Goal: Task Accomplishment & Management: Manage account settings

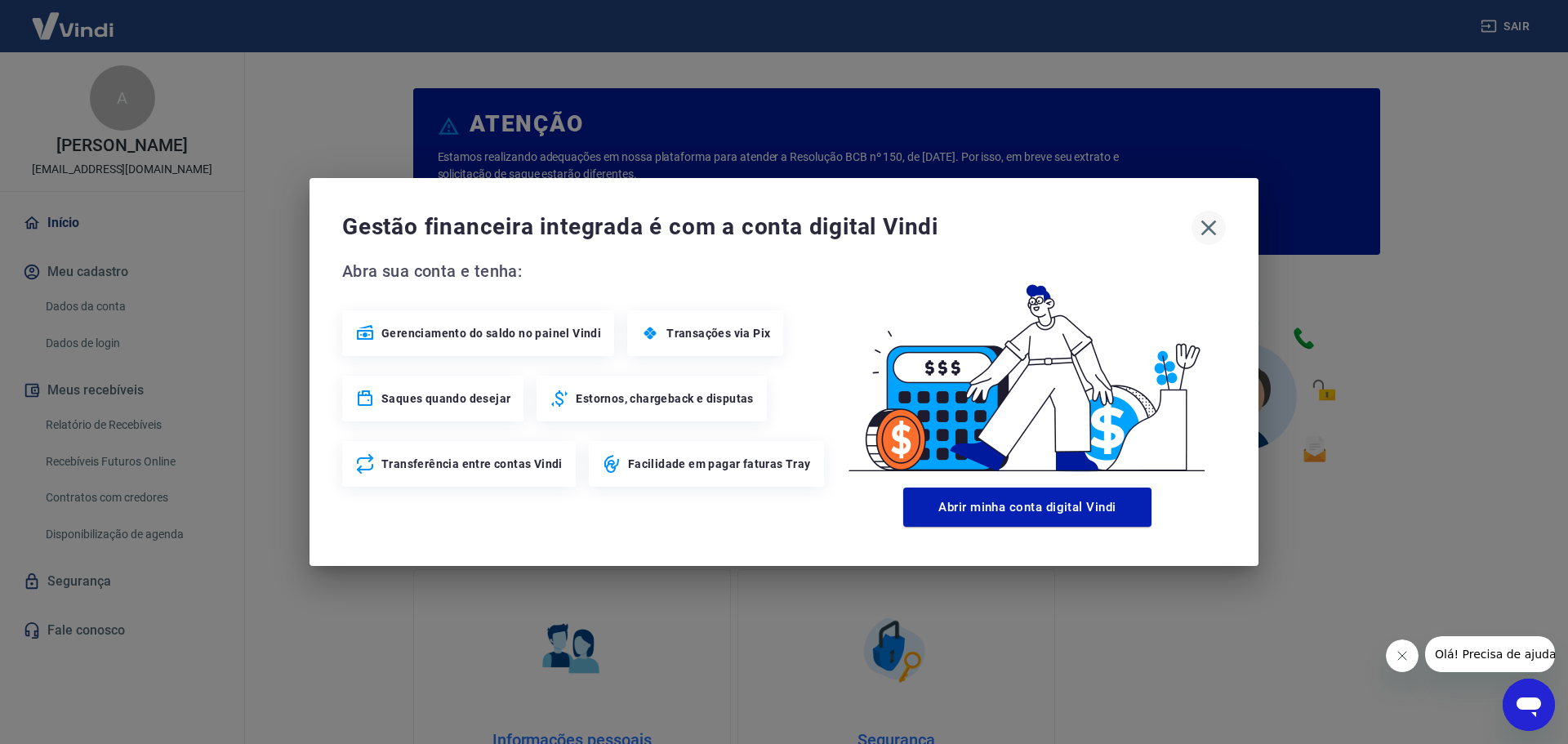
click at [1210, 234] on icon "button" at bounding box center [1209, 228] width 26 height 26
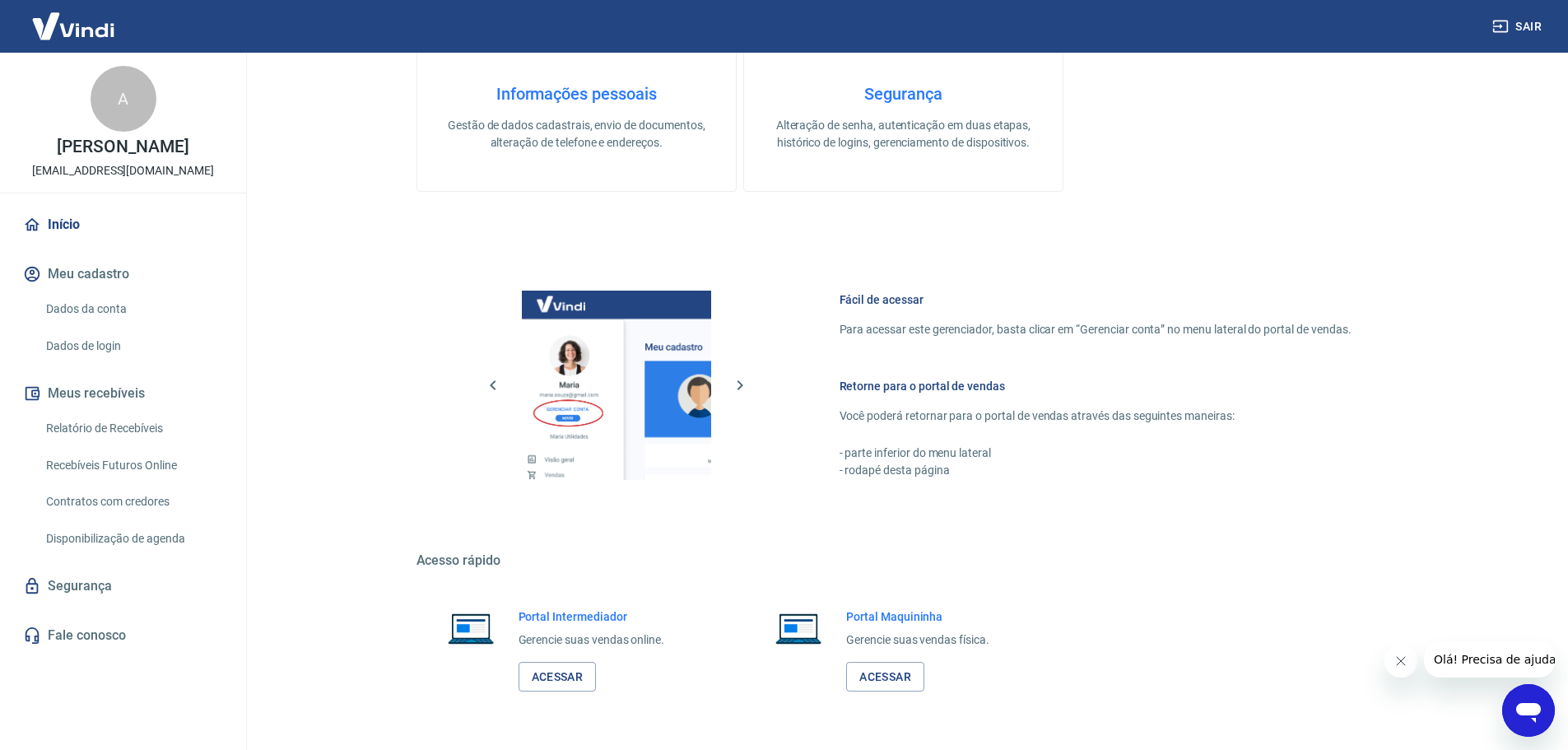
scroll to position [704, 0]
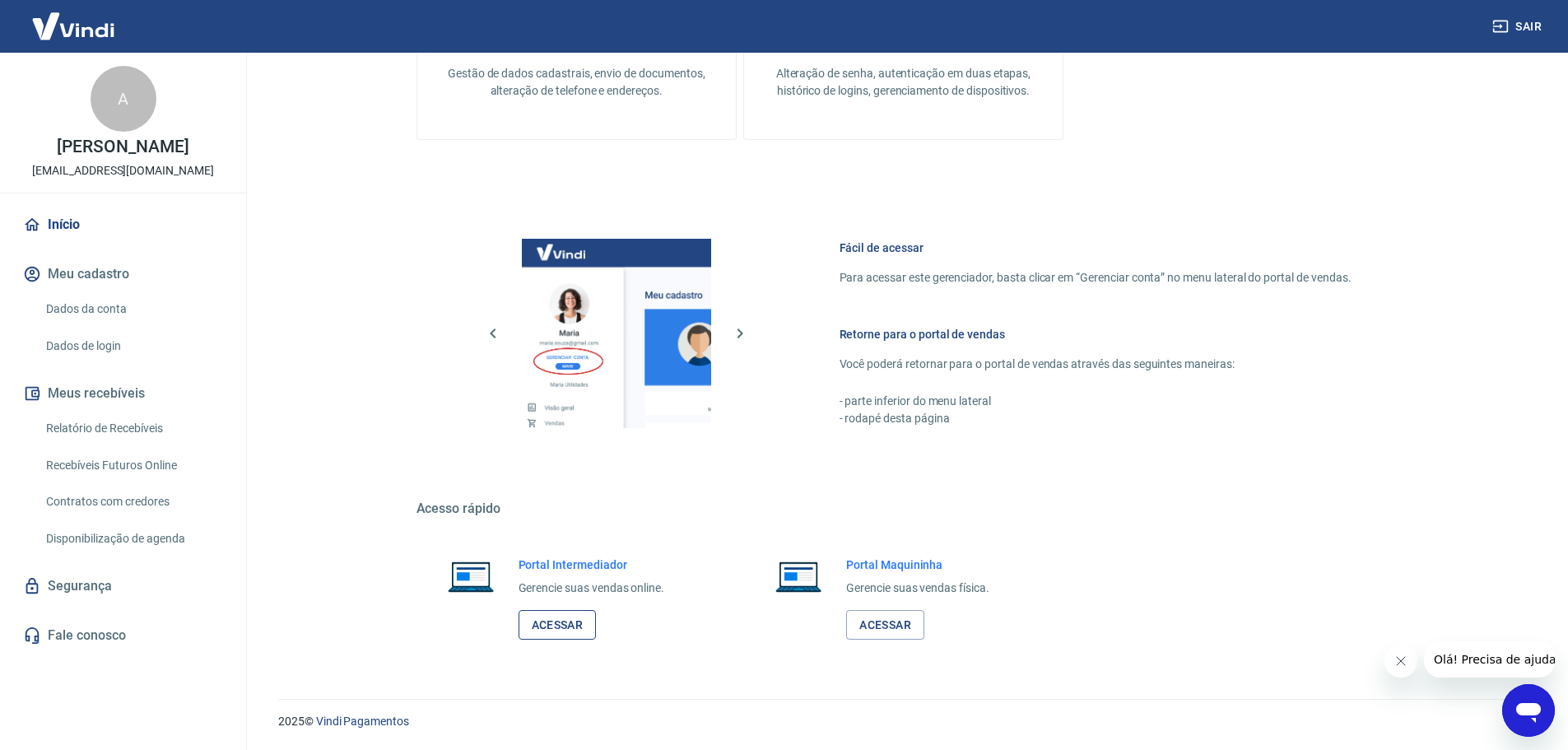
click at [551, 612] on link "Acessar" at bounding box center [557, 625] width 78 height 31
drag, startPoint x: 118, startPoint y: 443, endPoint x: 306, endPoint y: 143, distance: 354.0
click at [118, 443] on link "Relatório de Recebíveis" at bounding box center [132, 428] width 187 height 34
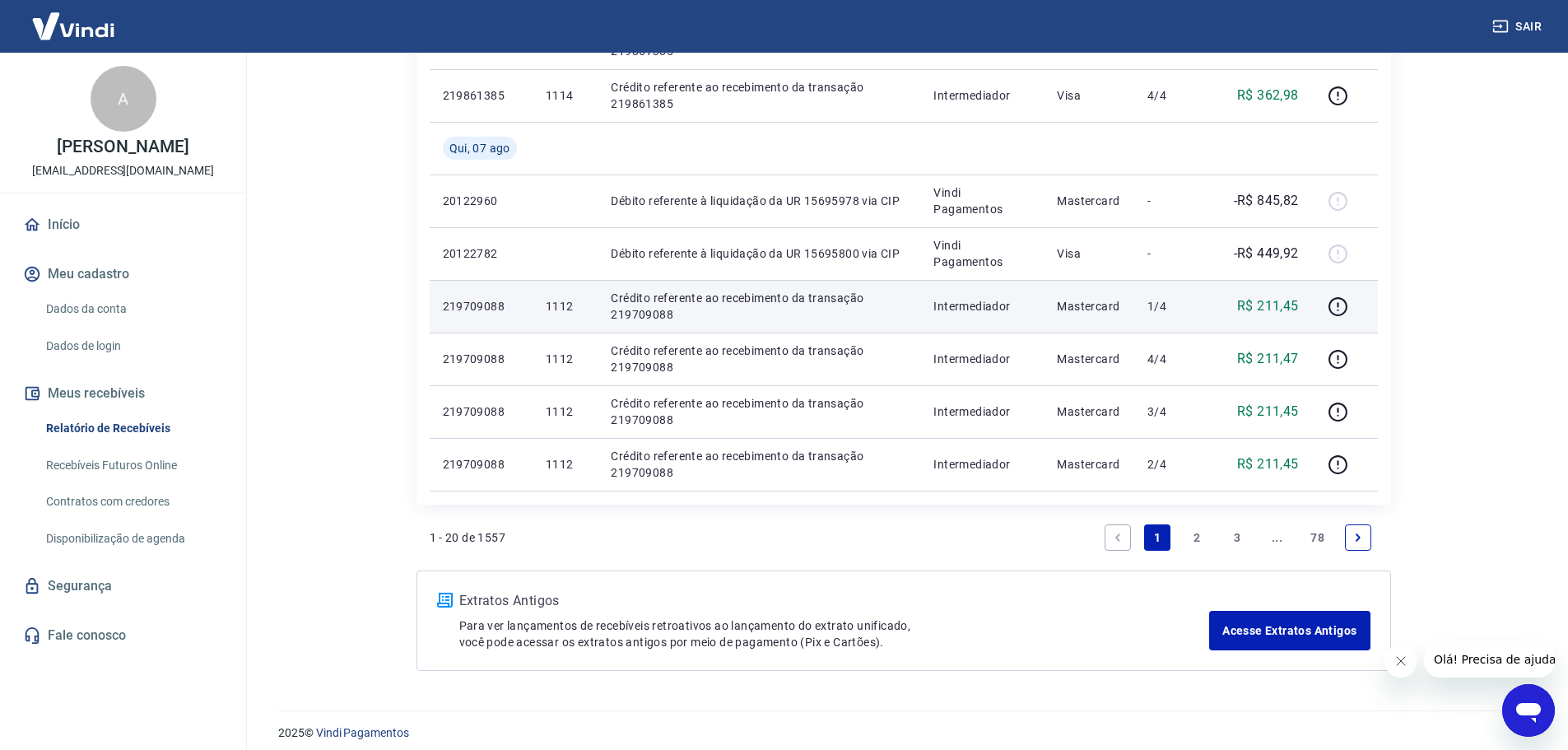
scroll to position [1122, 0]
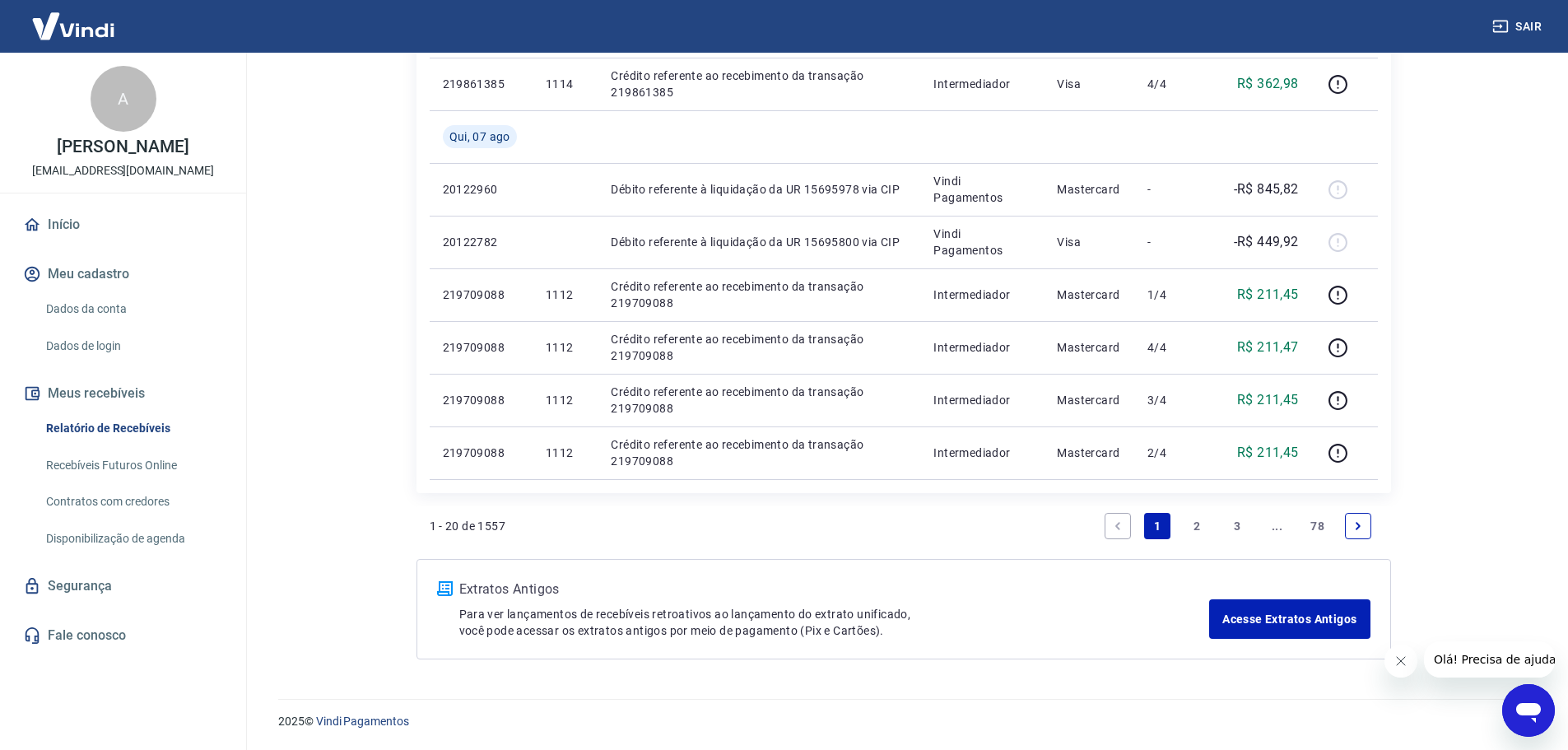
click at [1192, 525] on link "2" at bounding box center [1197, 526] width 26 height 26
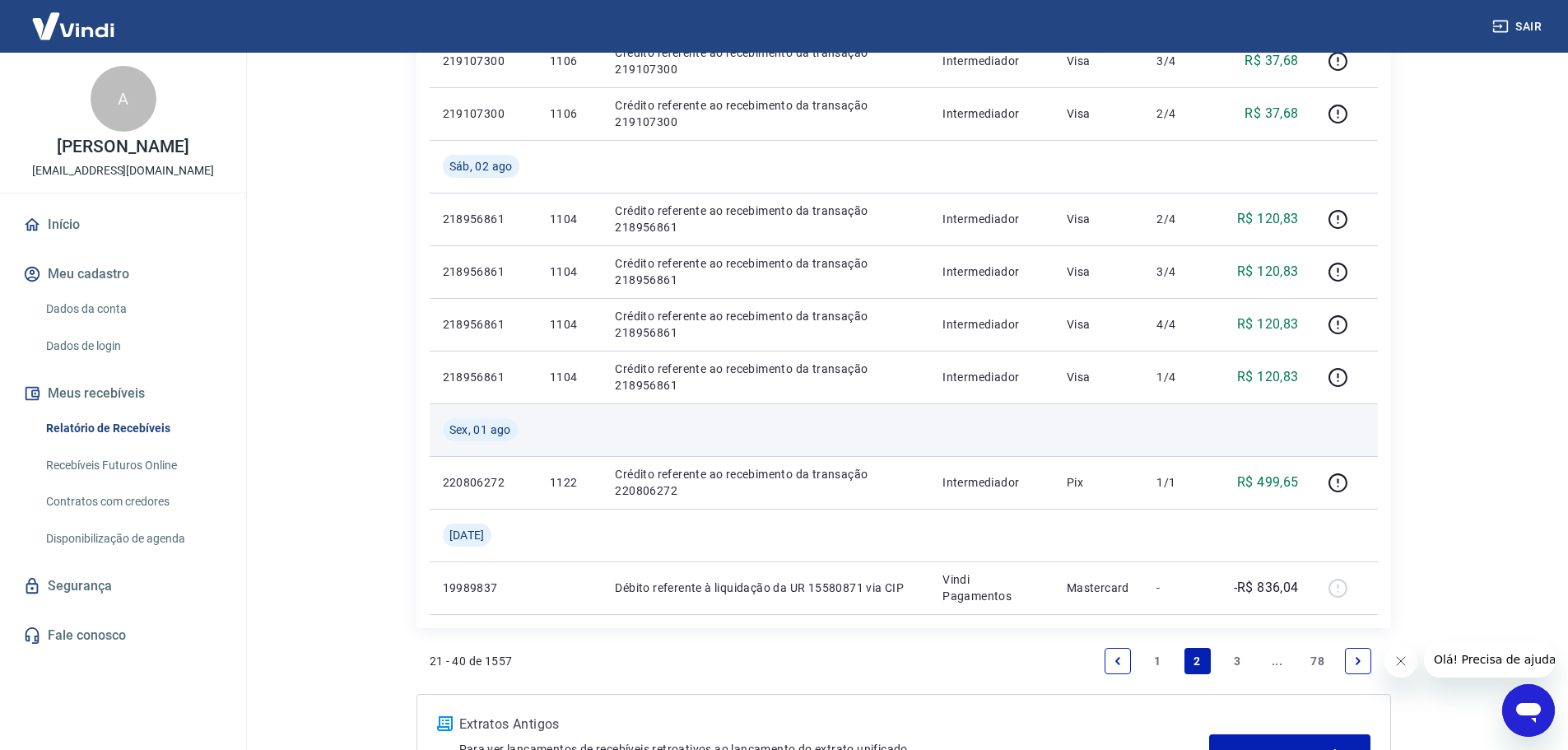
scroll to position [1152, 0]
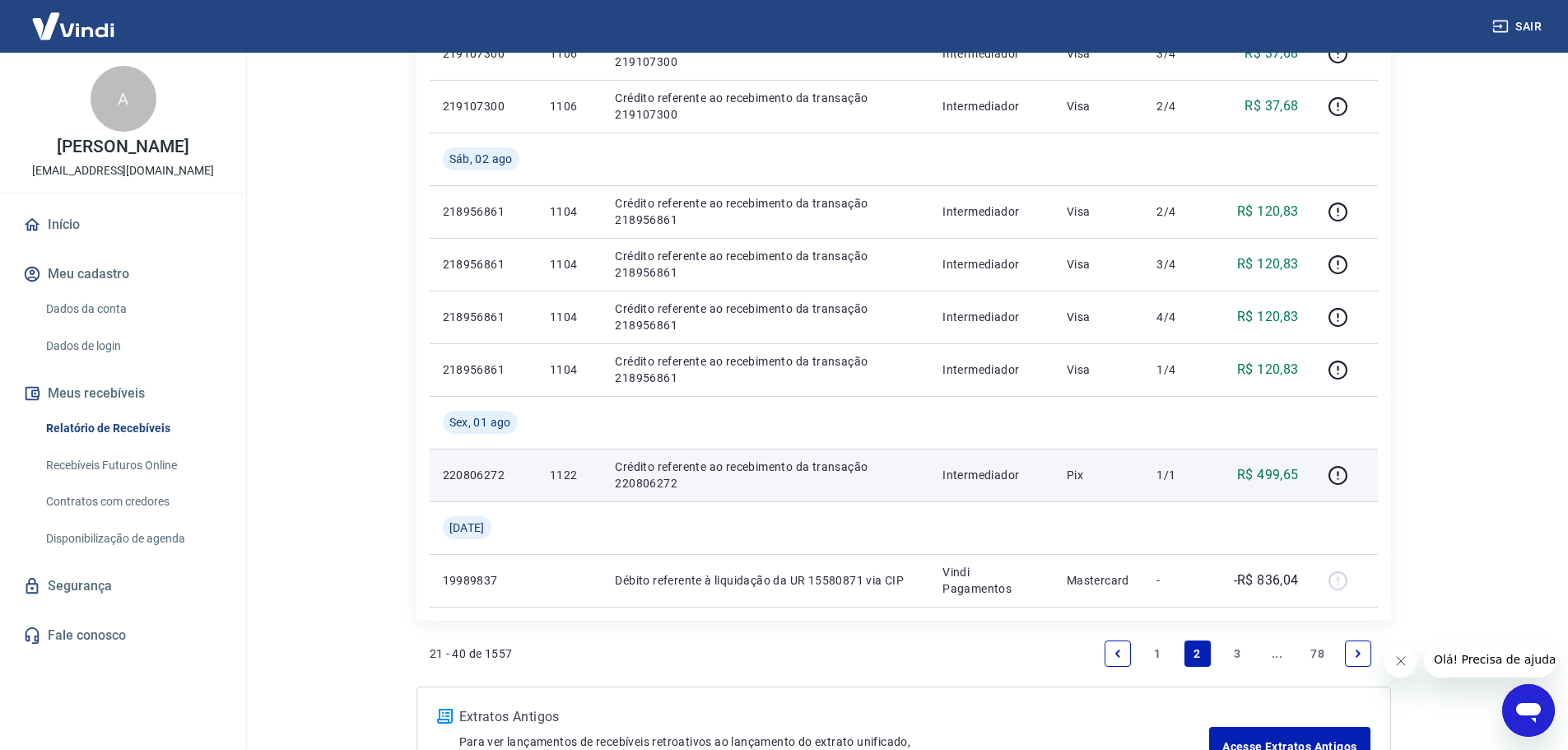
click at [569, 477] on p "1122" at bounding box center [569, 475] width 39 height 17
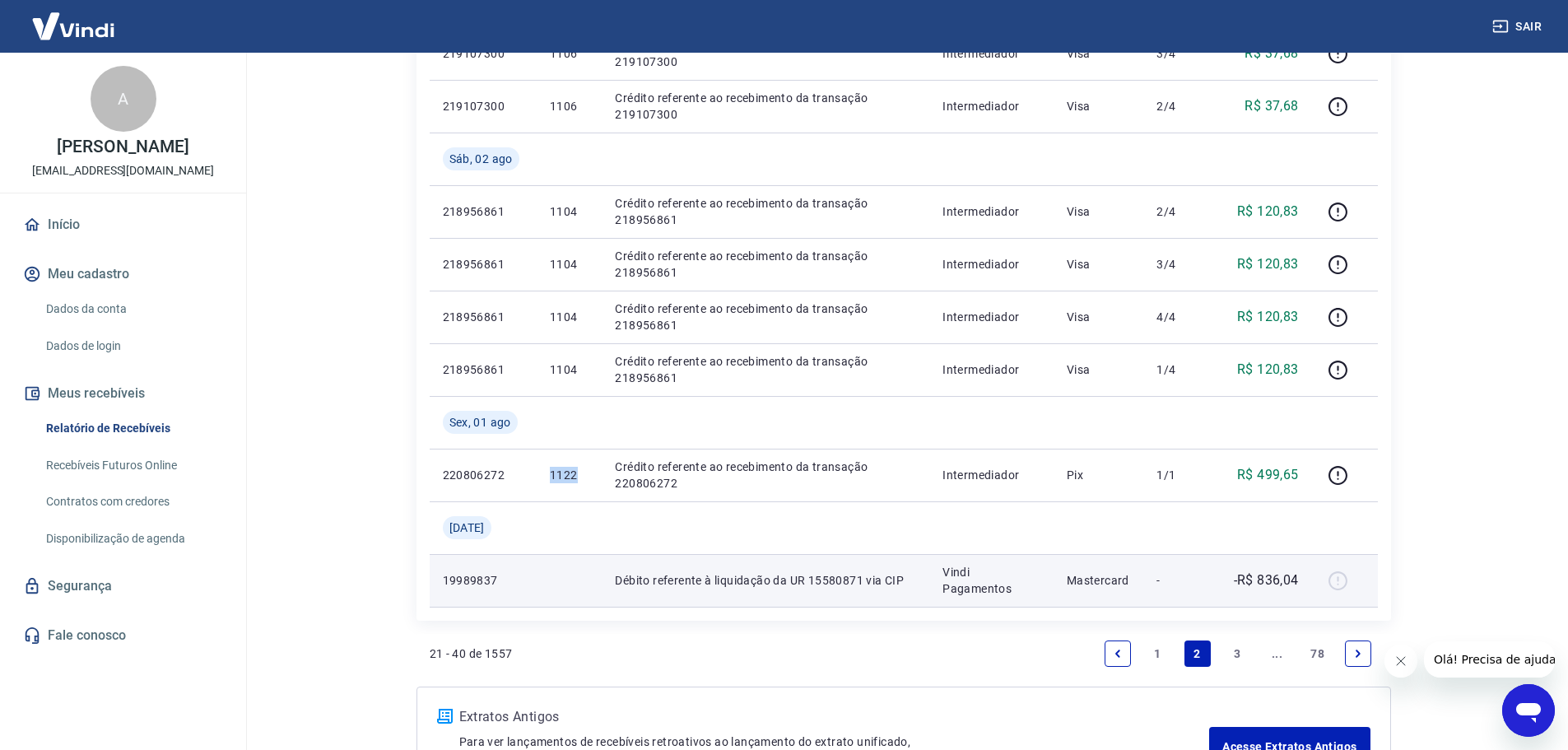
copy p "1122"
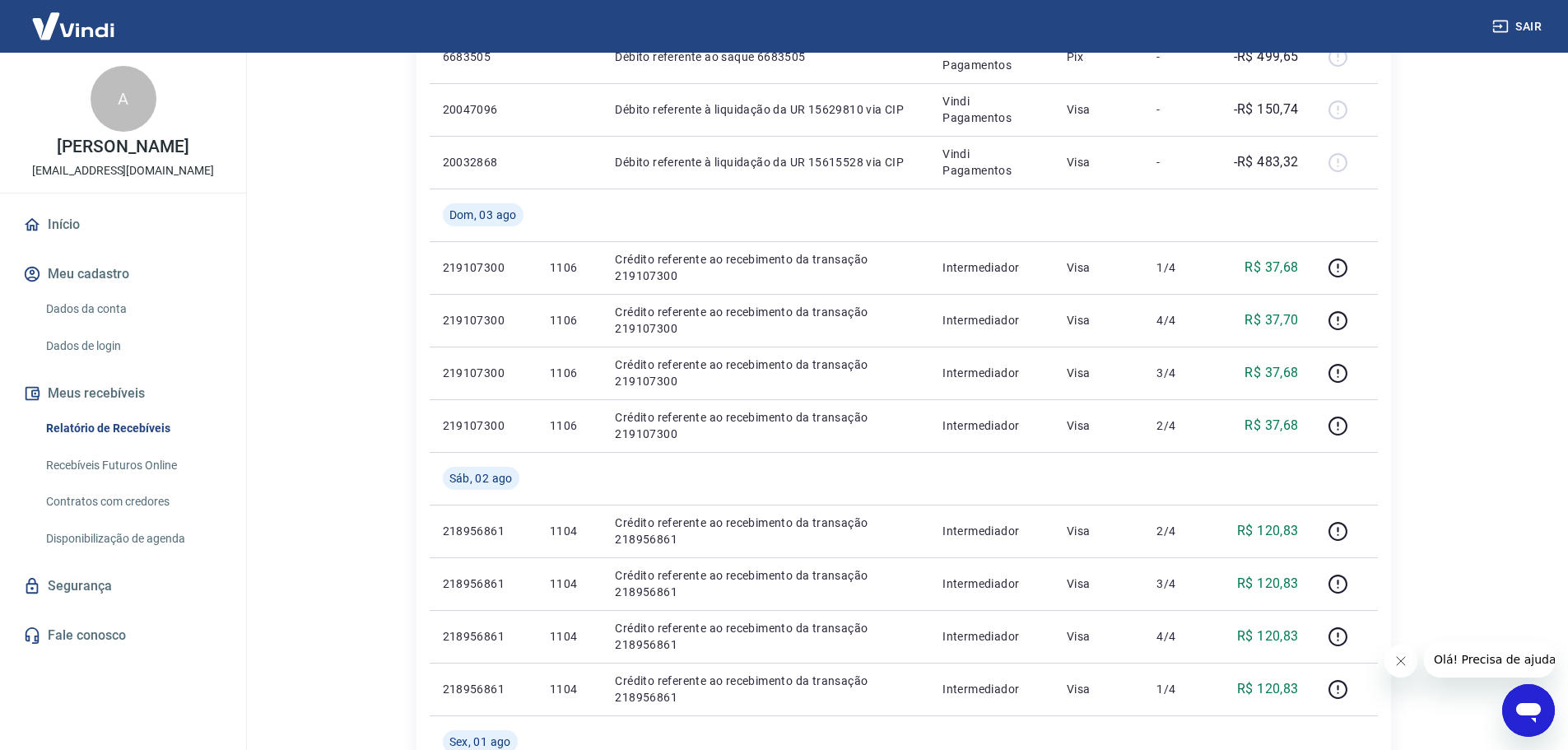
scroll to position [824, 0]
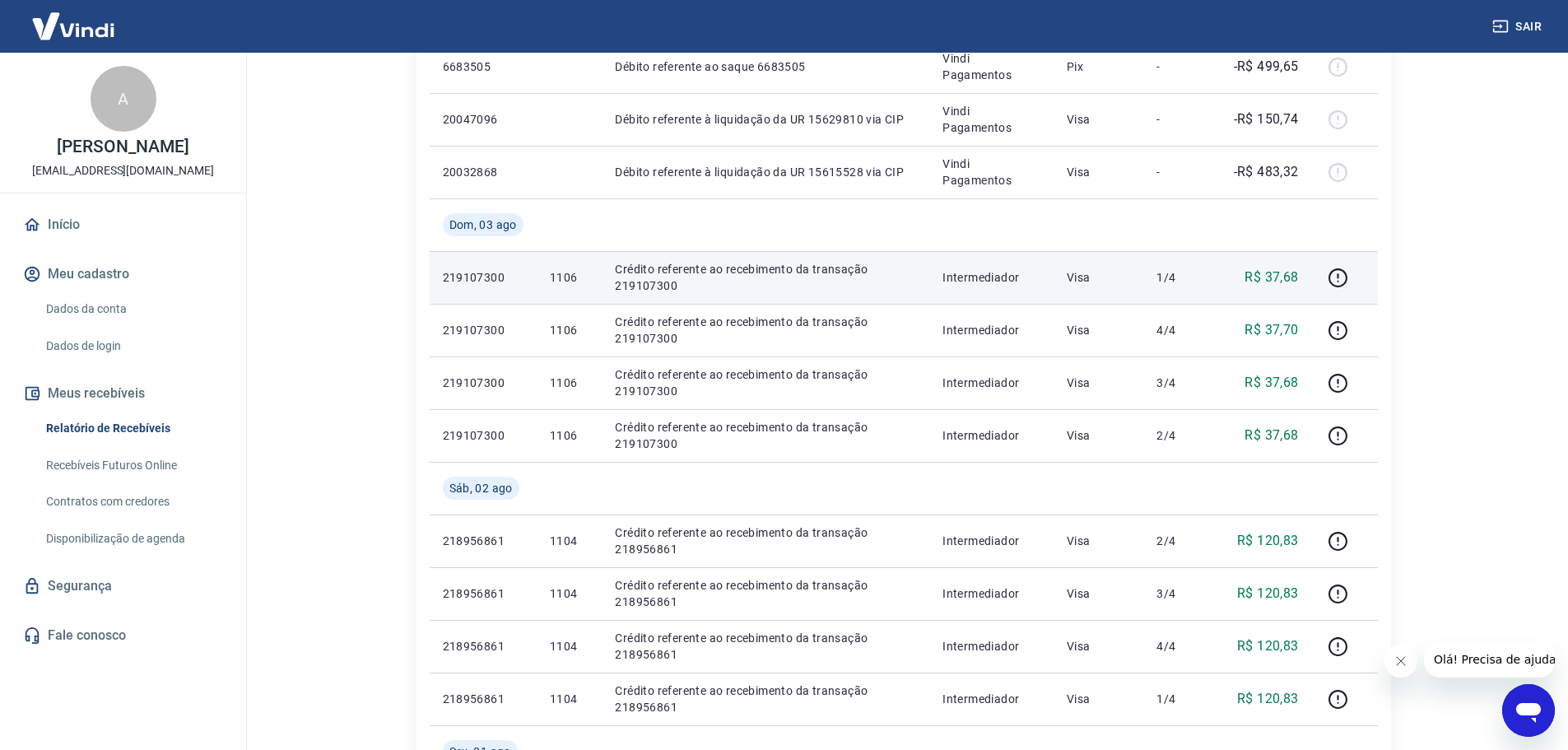
click at [560, 279] on p "1106" at bounding box center [569, 277] width 39 height 17
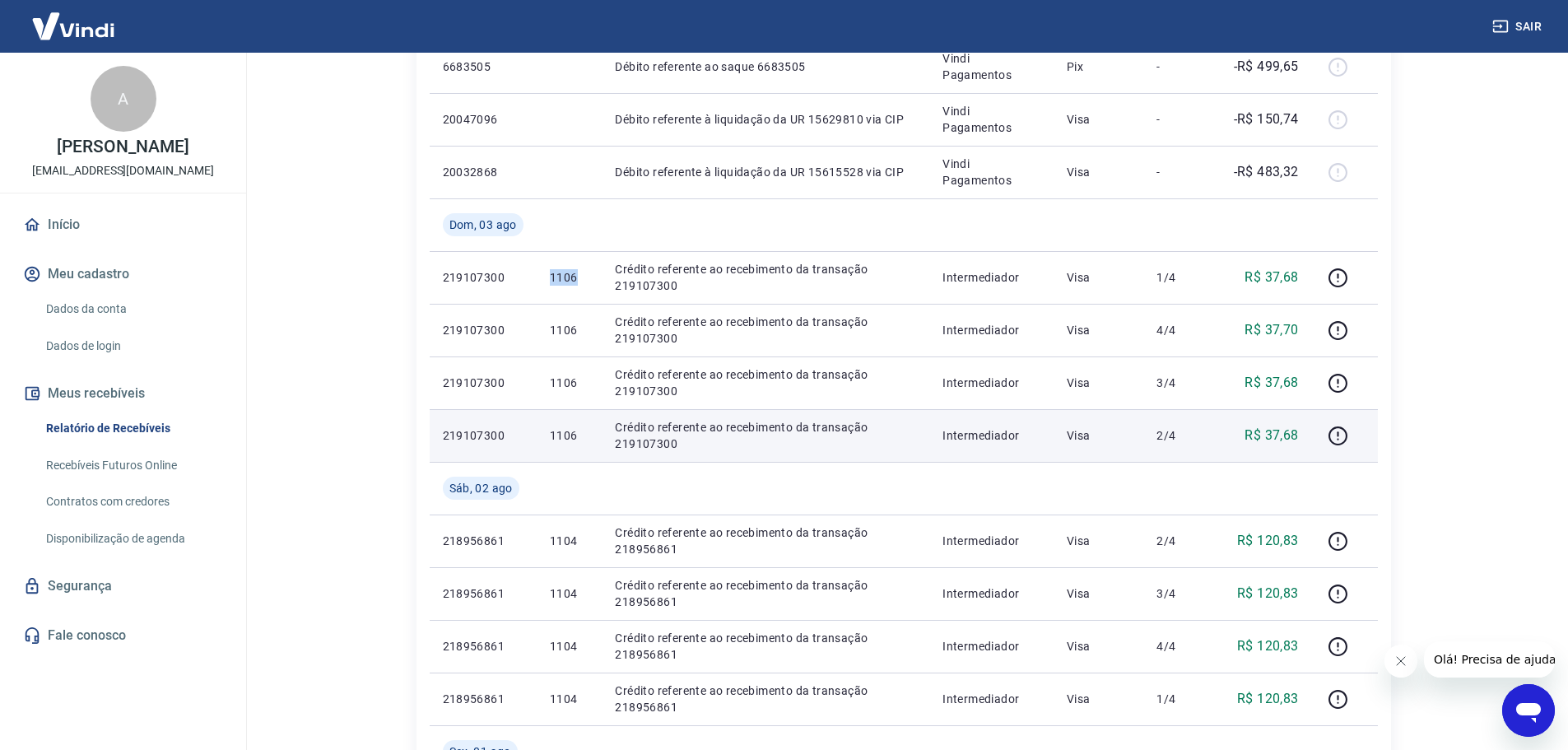
copy p "1106"
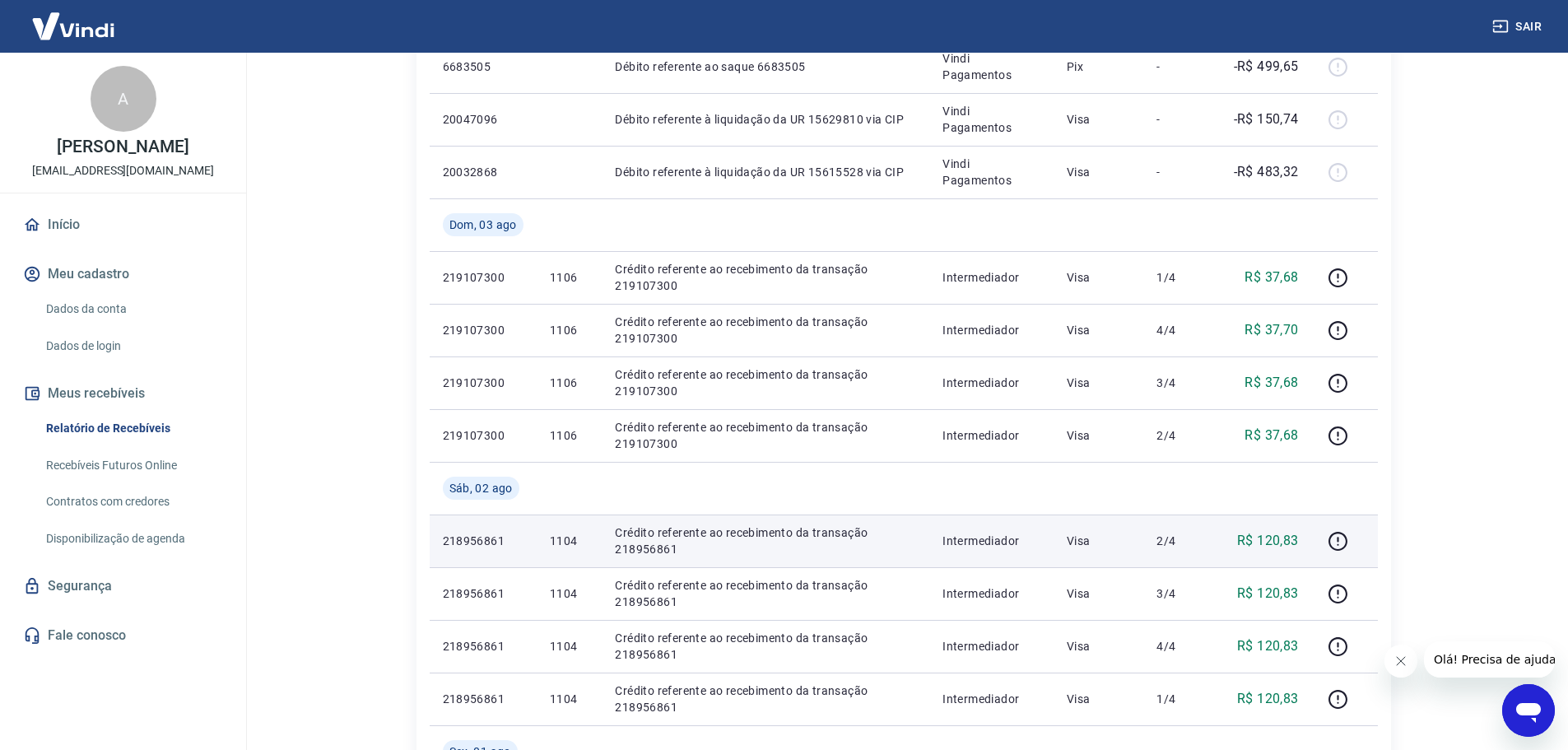
click at [865, 543] on p "Crédito referente ao recebimento da transação 218956861" at bounding box center [766, 541] width 301 height 33
click at [556, 545] on p "1104" at bounding box center [569, 541] width 39 height 17
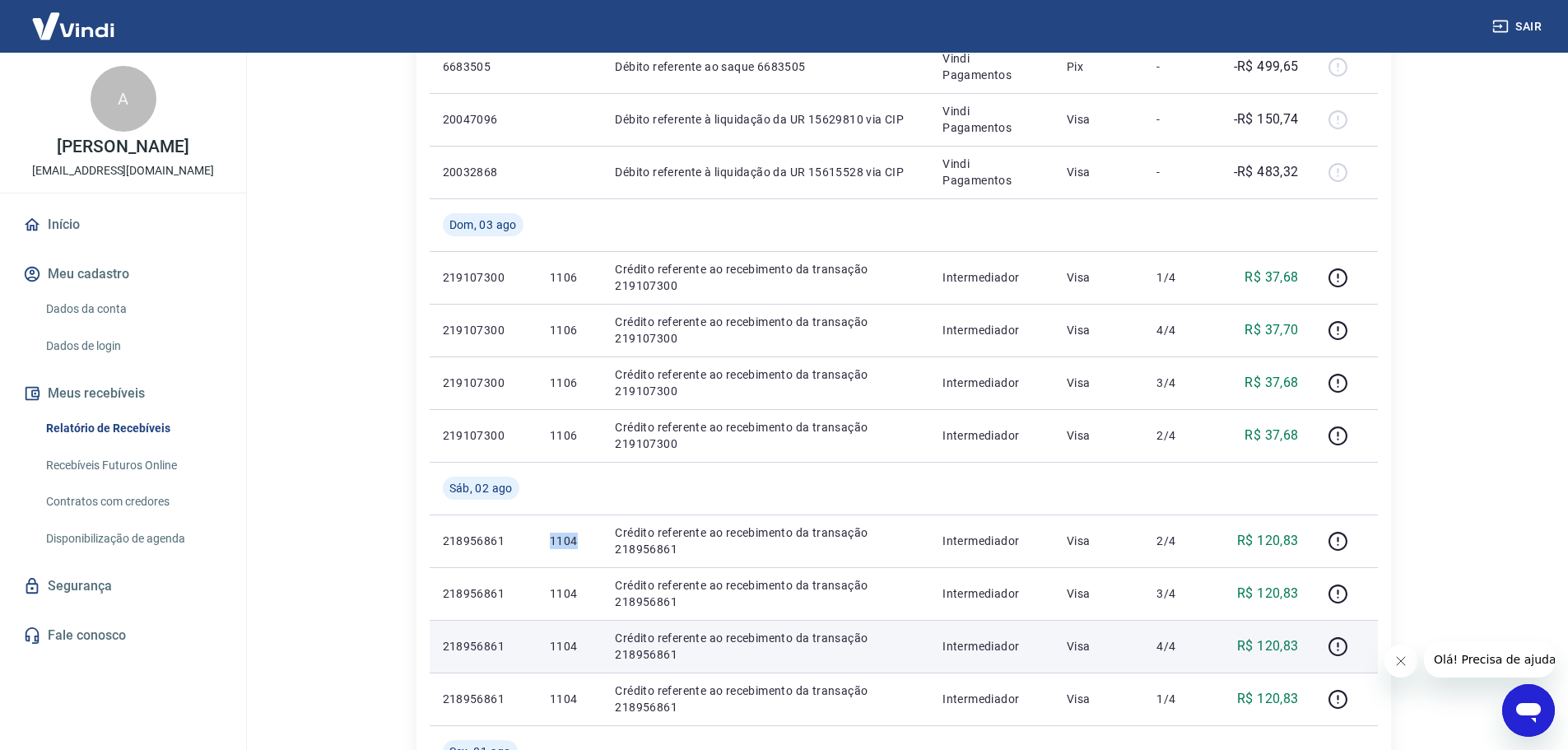
copy p "1104"
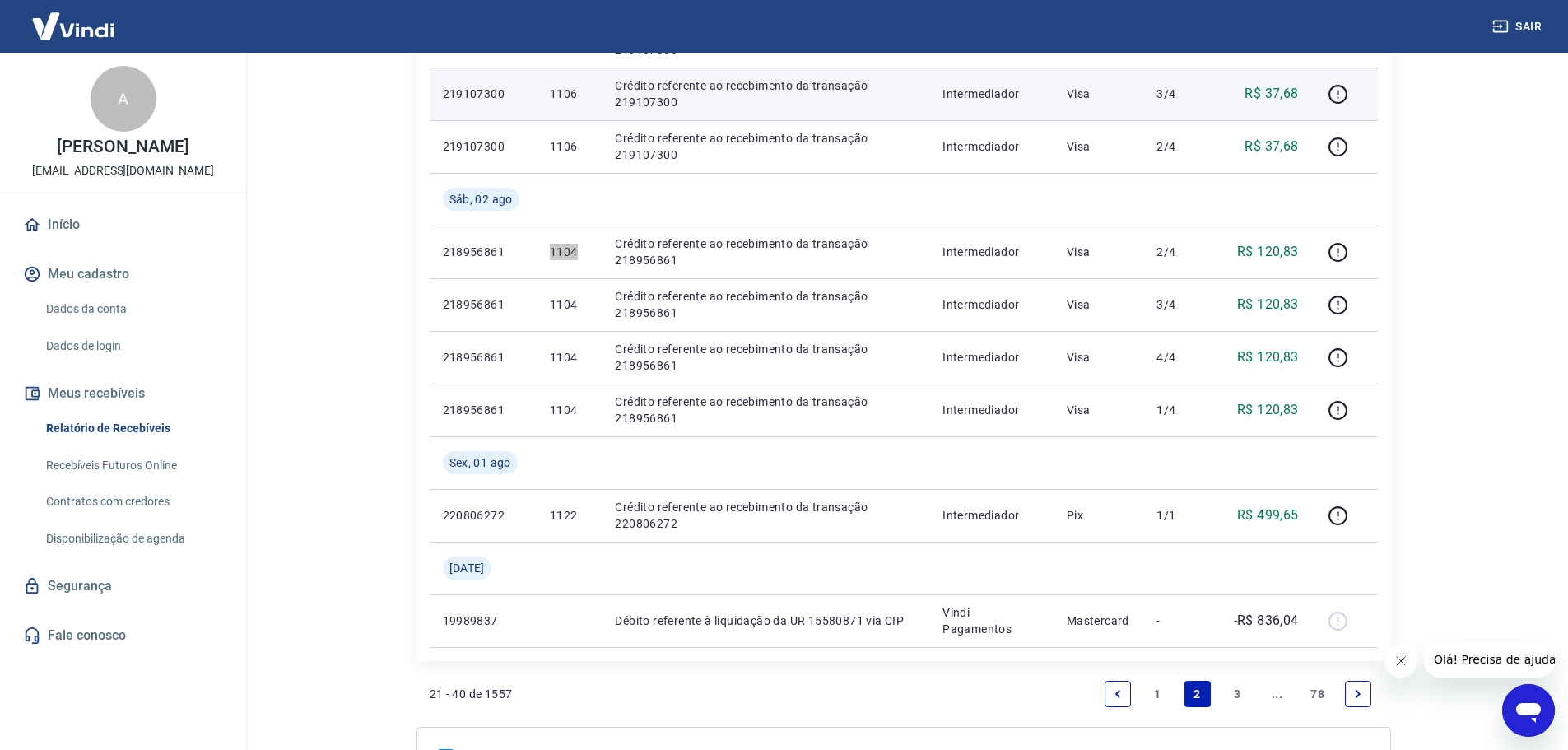
scroll to position [1152, 0]
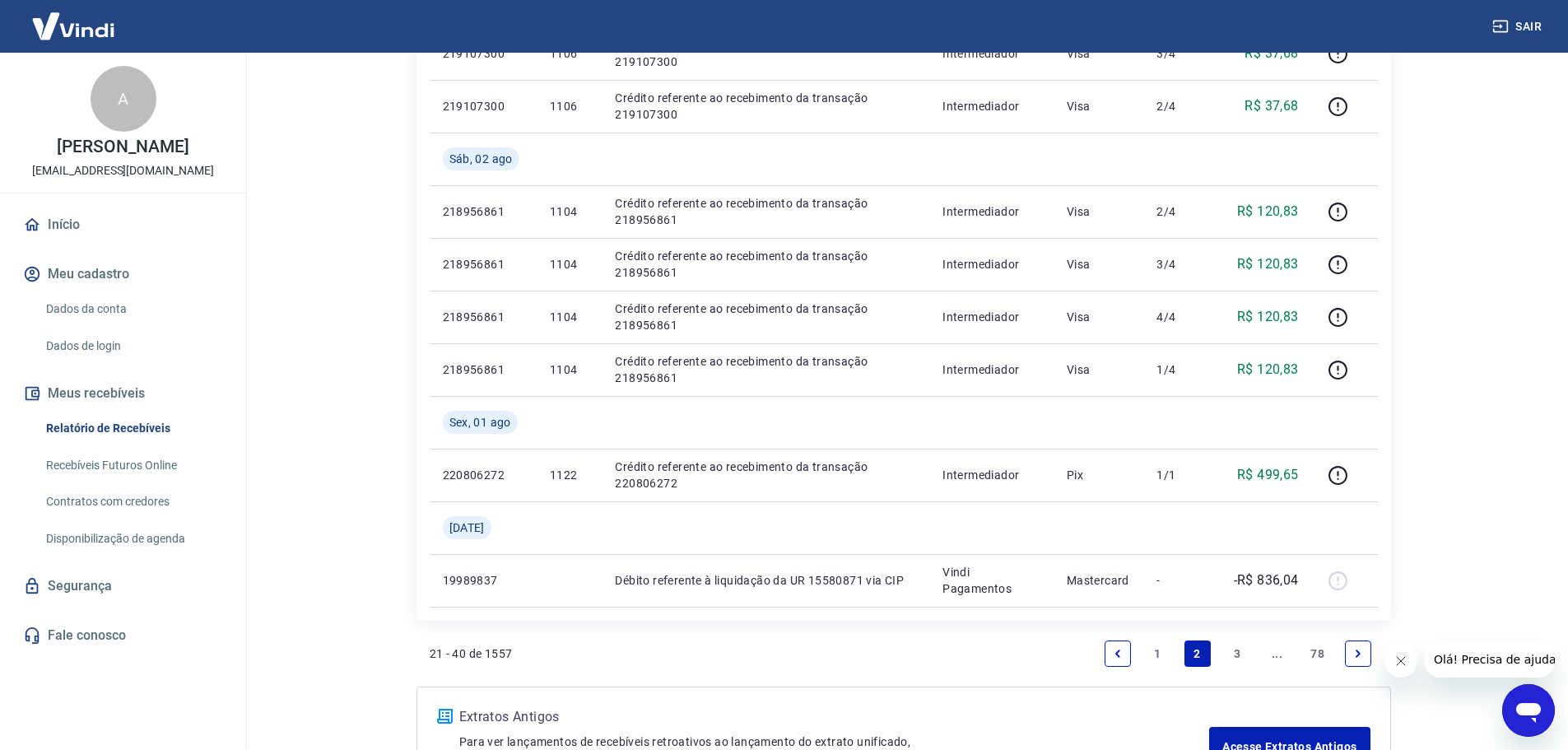
click at [1157, 651] on link "1" at bounding box center [1157, 654] width 26 height 26
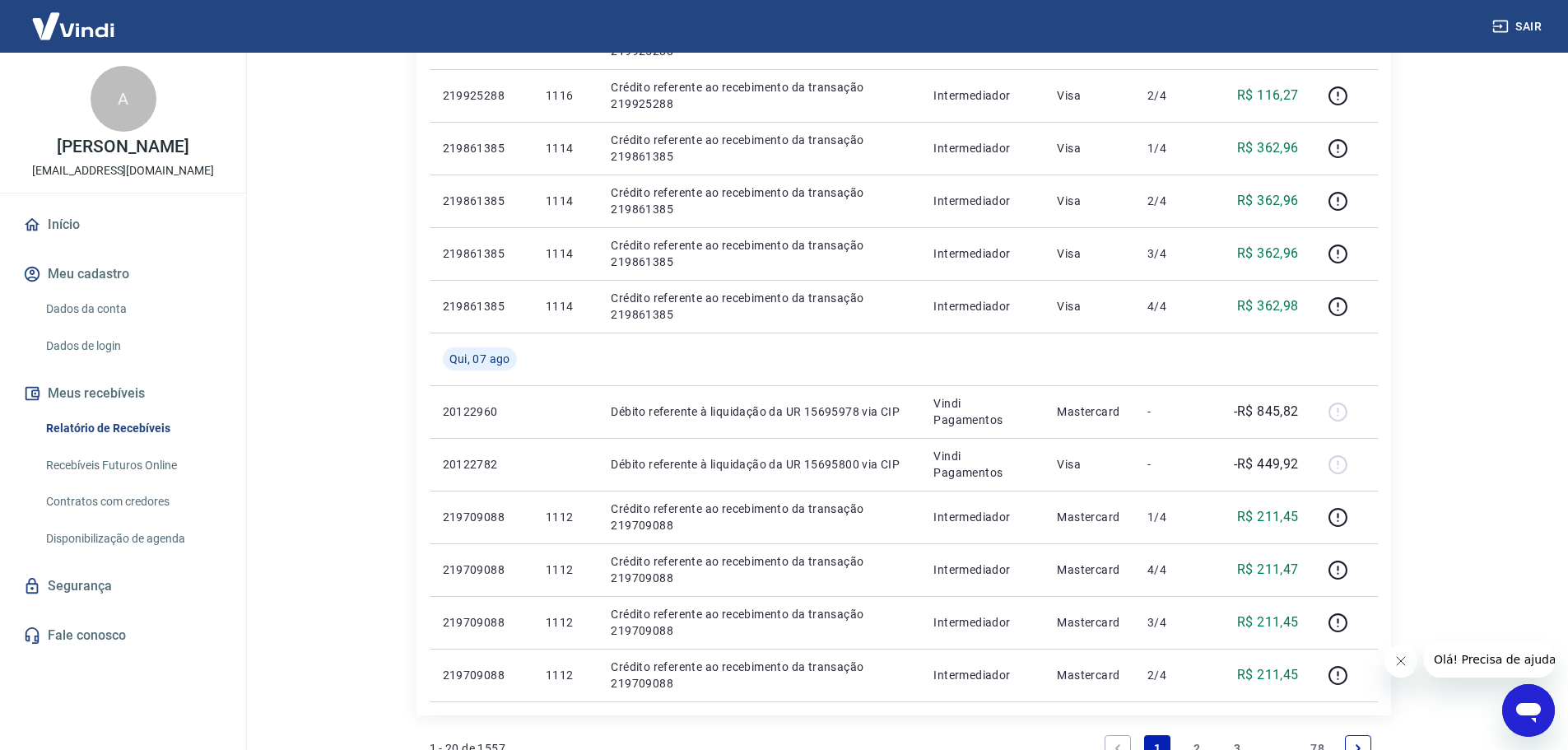
scroll to position [1070, 0]
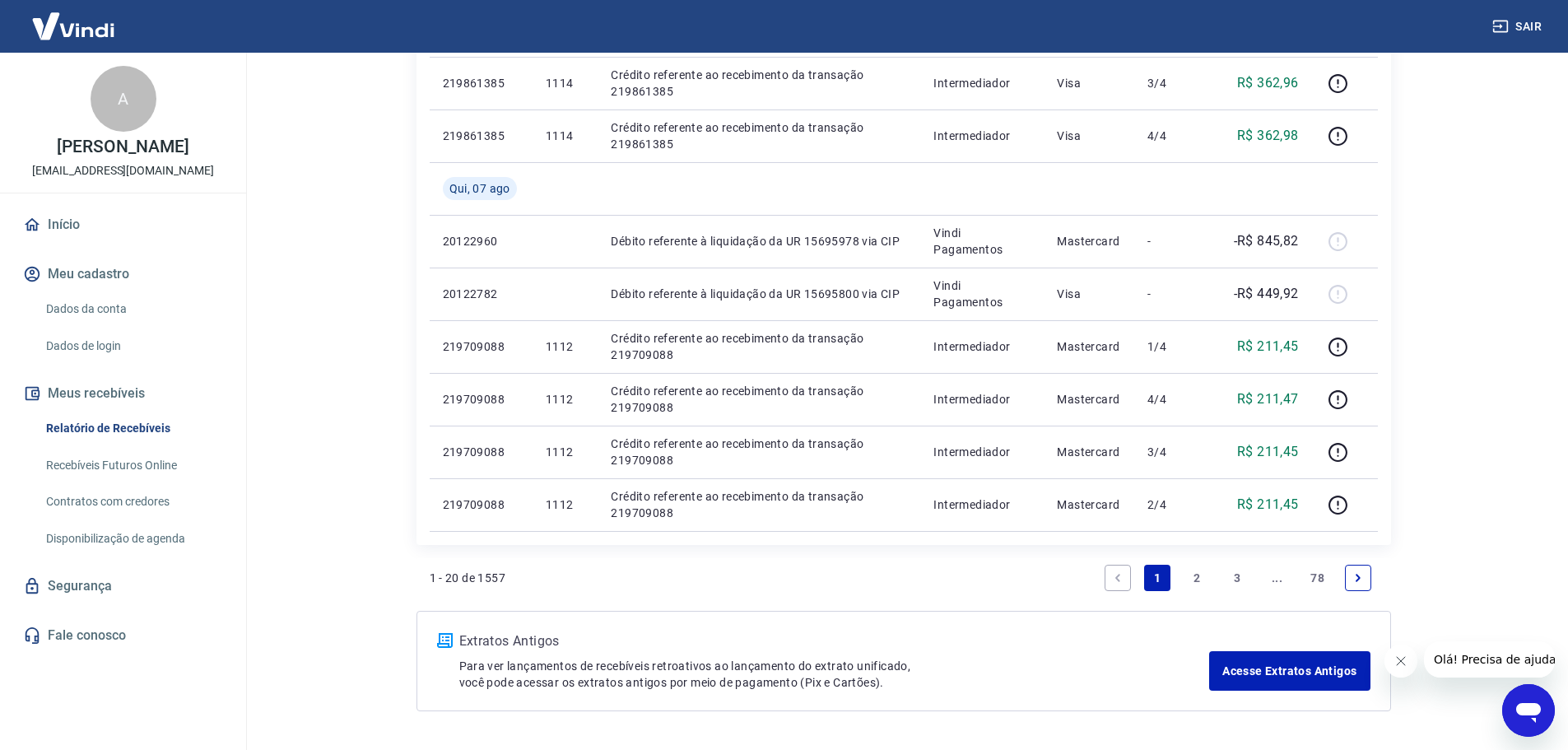
click at [1192, 579] on link "2" at bounding box center [1197, 578] width 26 height 26
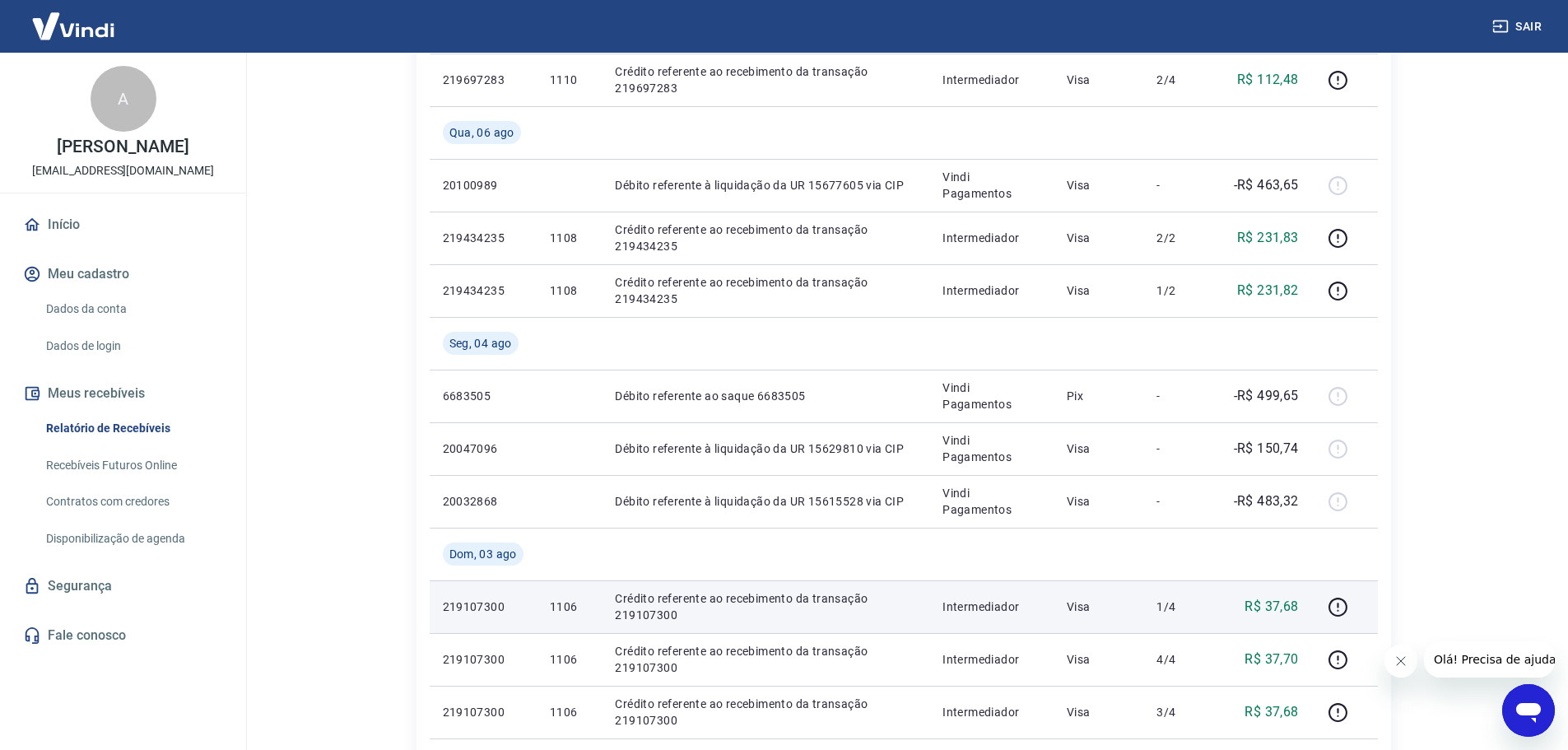
scroll to position [577, 0]
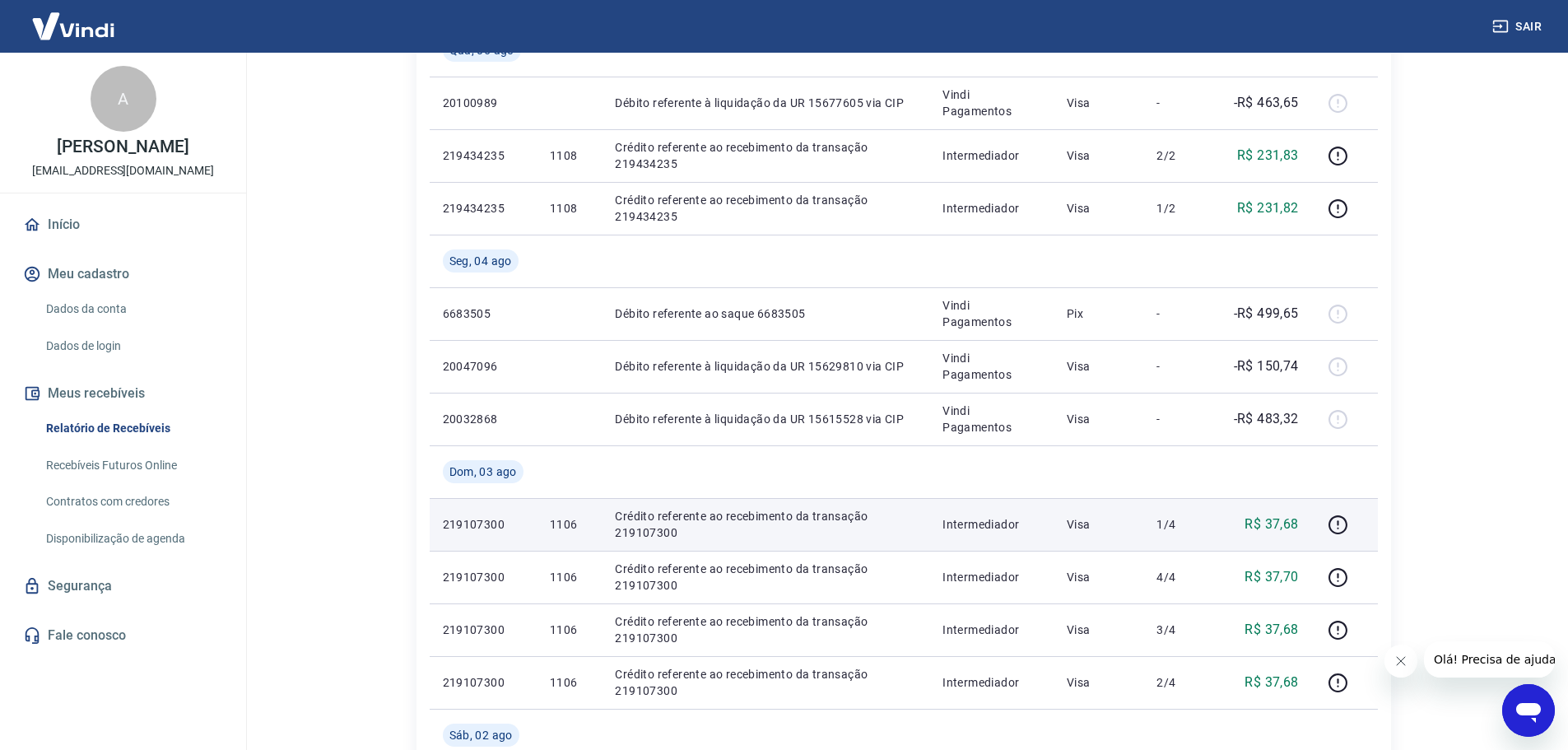
click at [555, 526] on p "1106" at bounding box center [569, 524] width 39 height 17
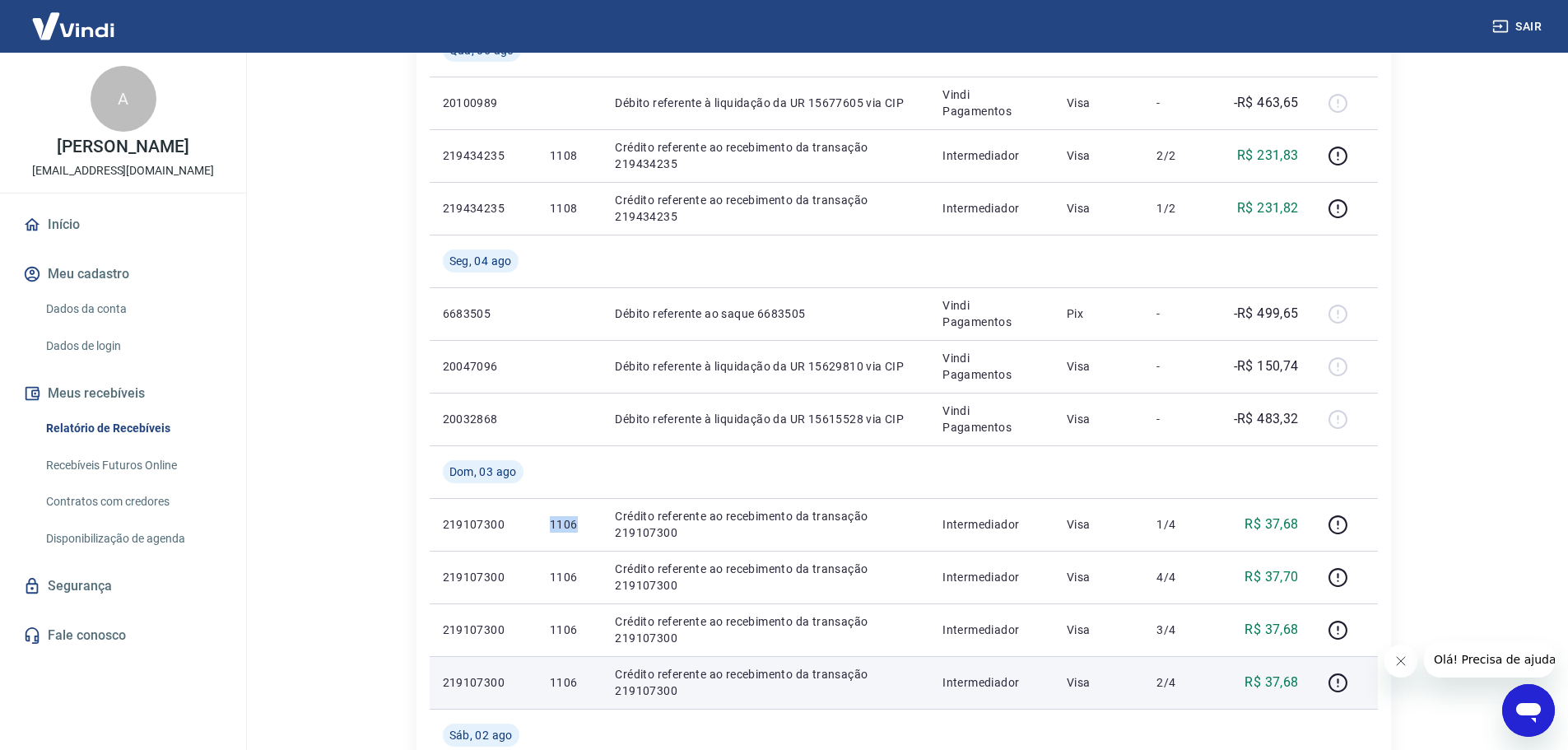
copy p "1106"
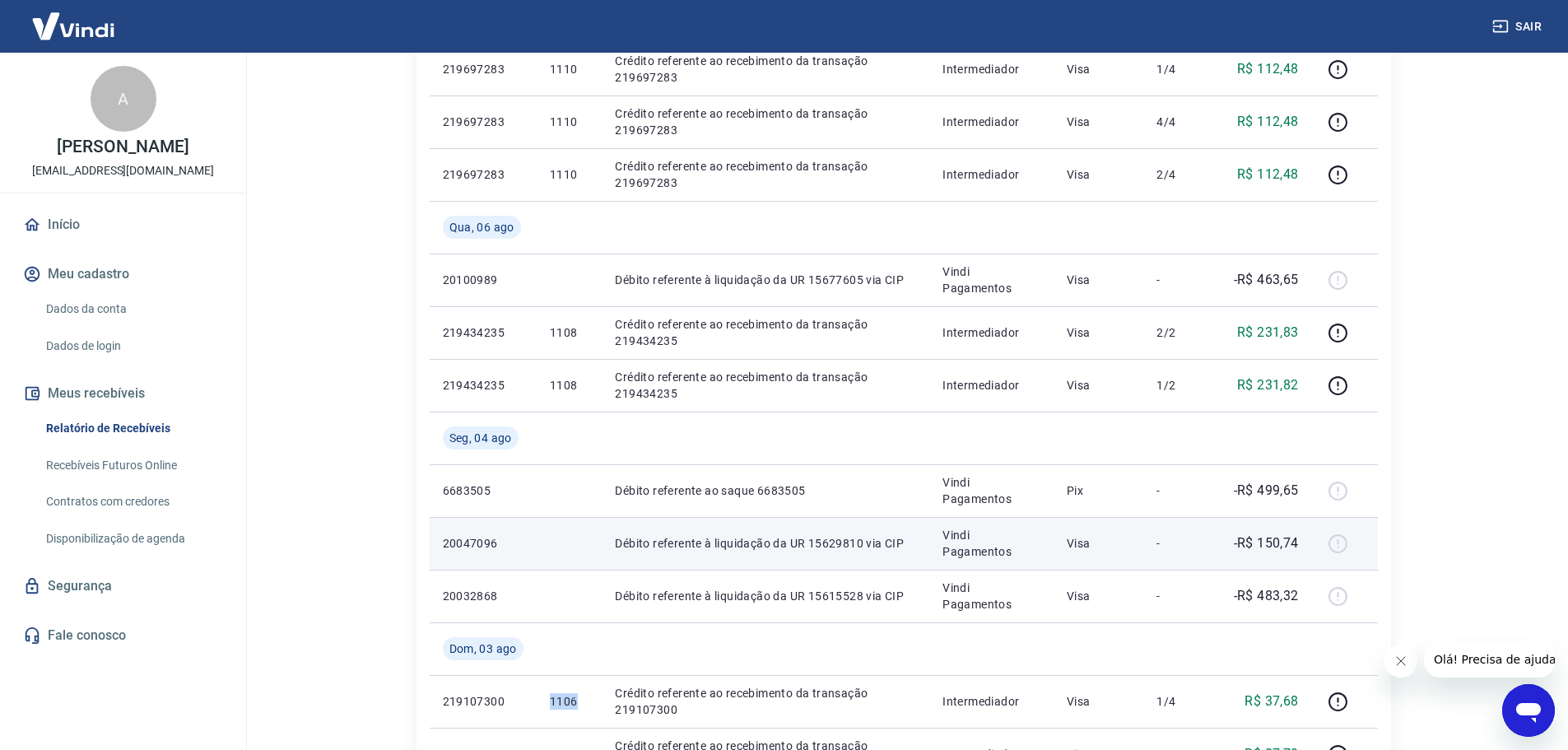
scroll to position [329, 0]
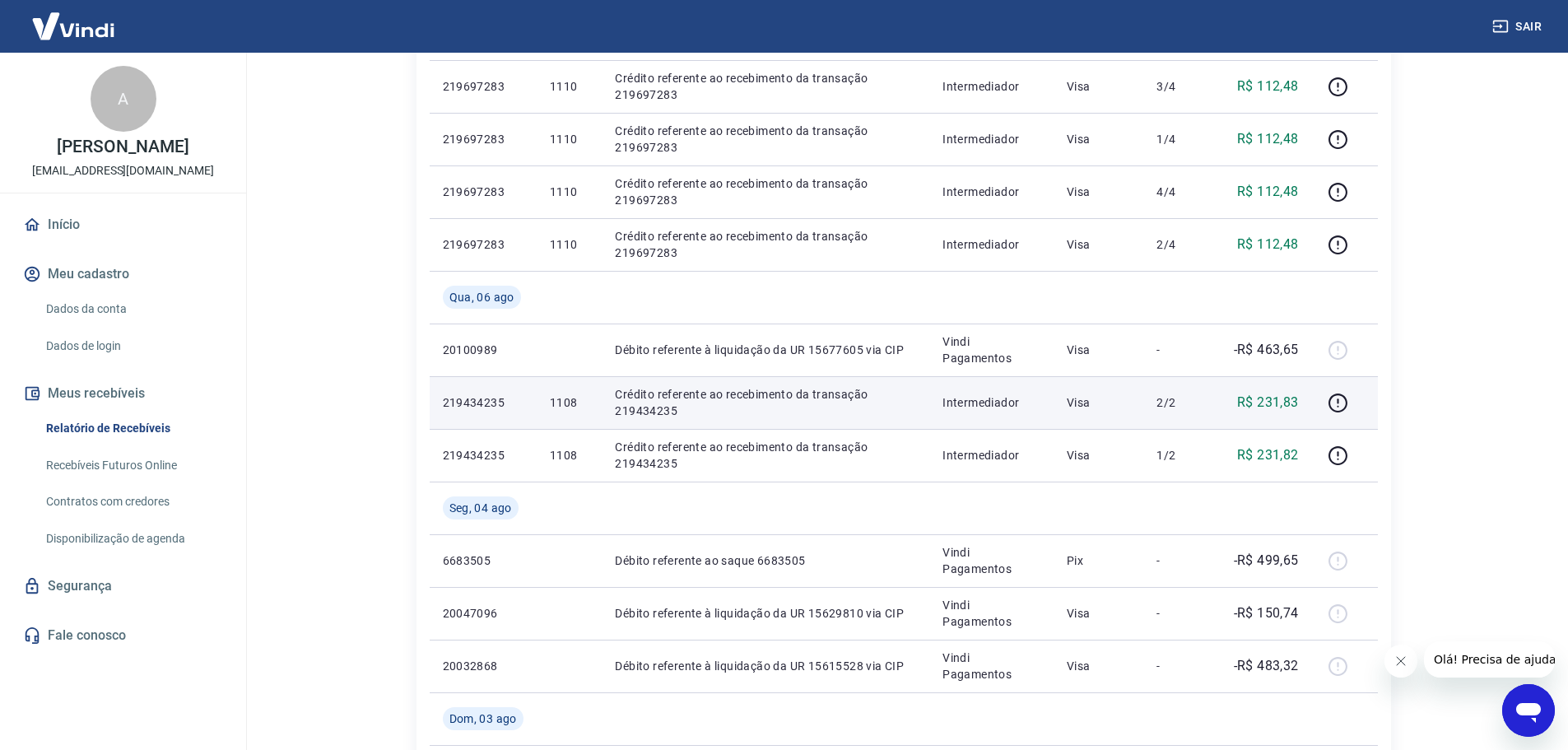
click at [556, 402] on p "1108" at bounding box center [569, 402] width 39 height 17
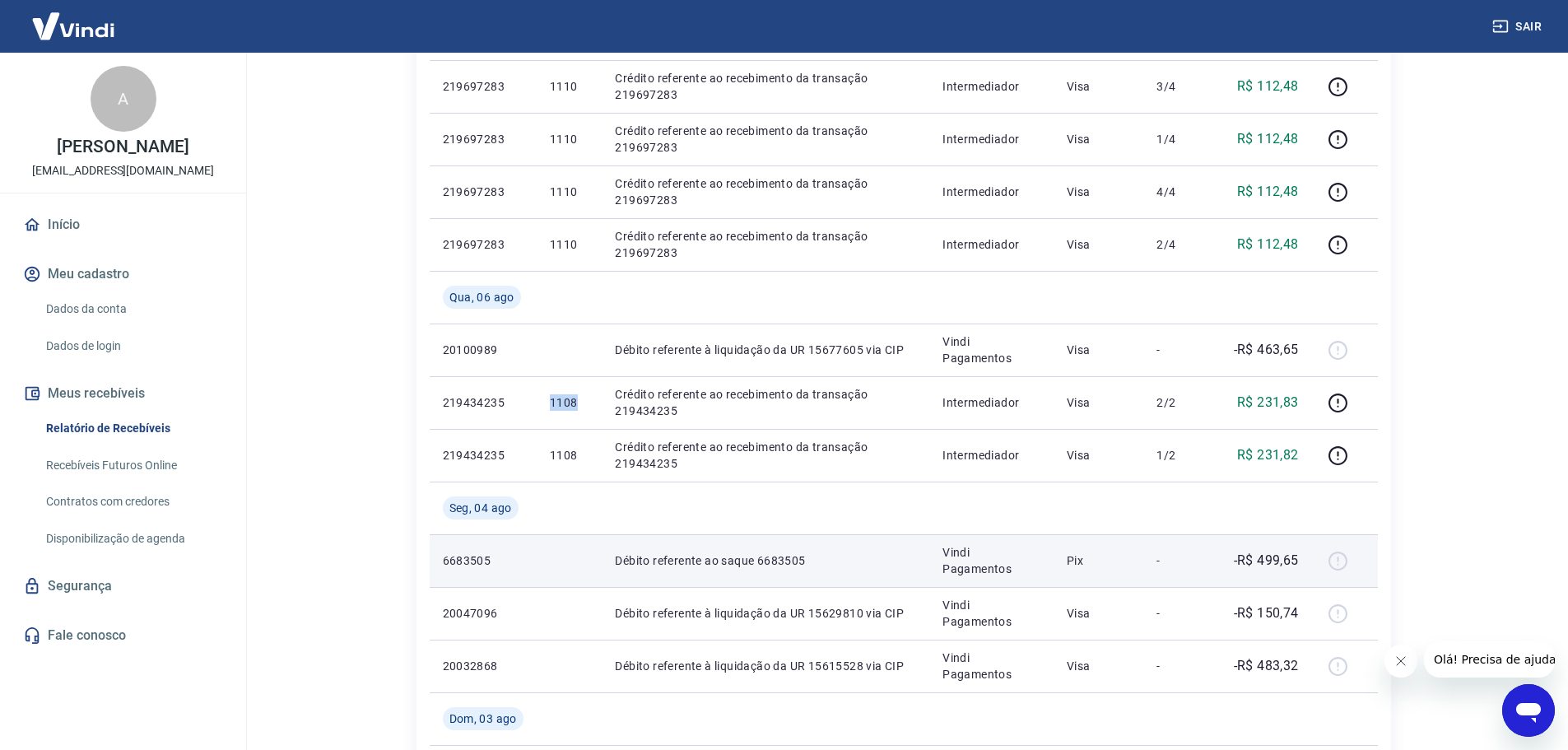
copy p "1108"
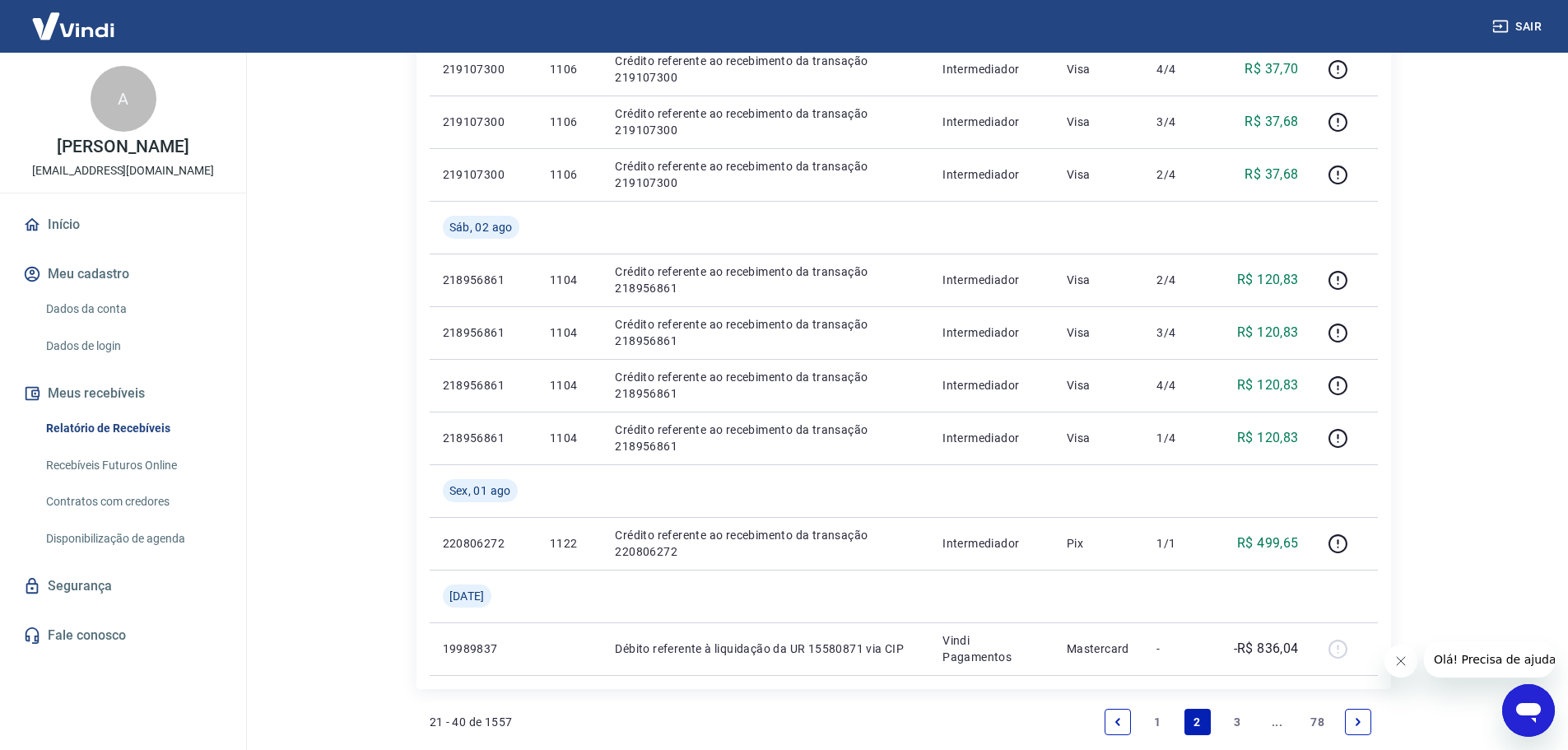
scroll to position [1152, 0]
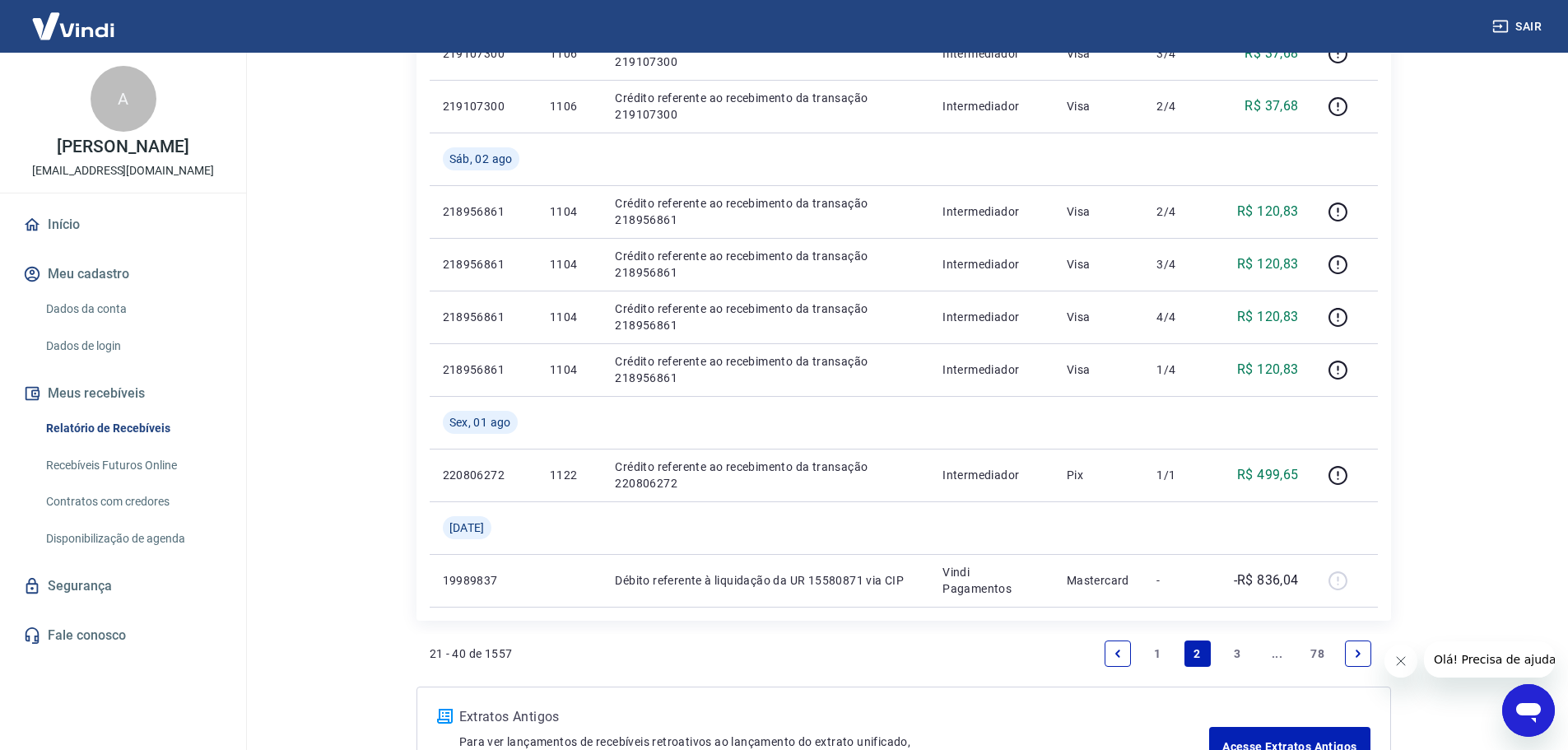
click at [1162, 650] on link "1" at bounding box center [1157, 654] width 26 height 26
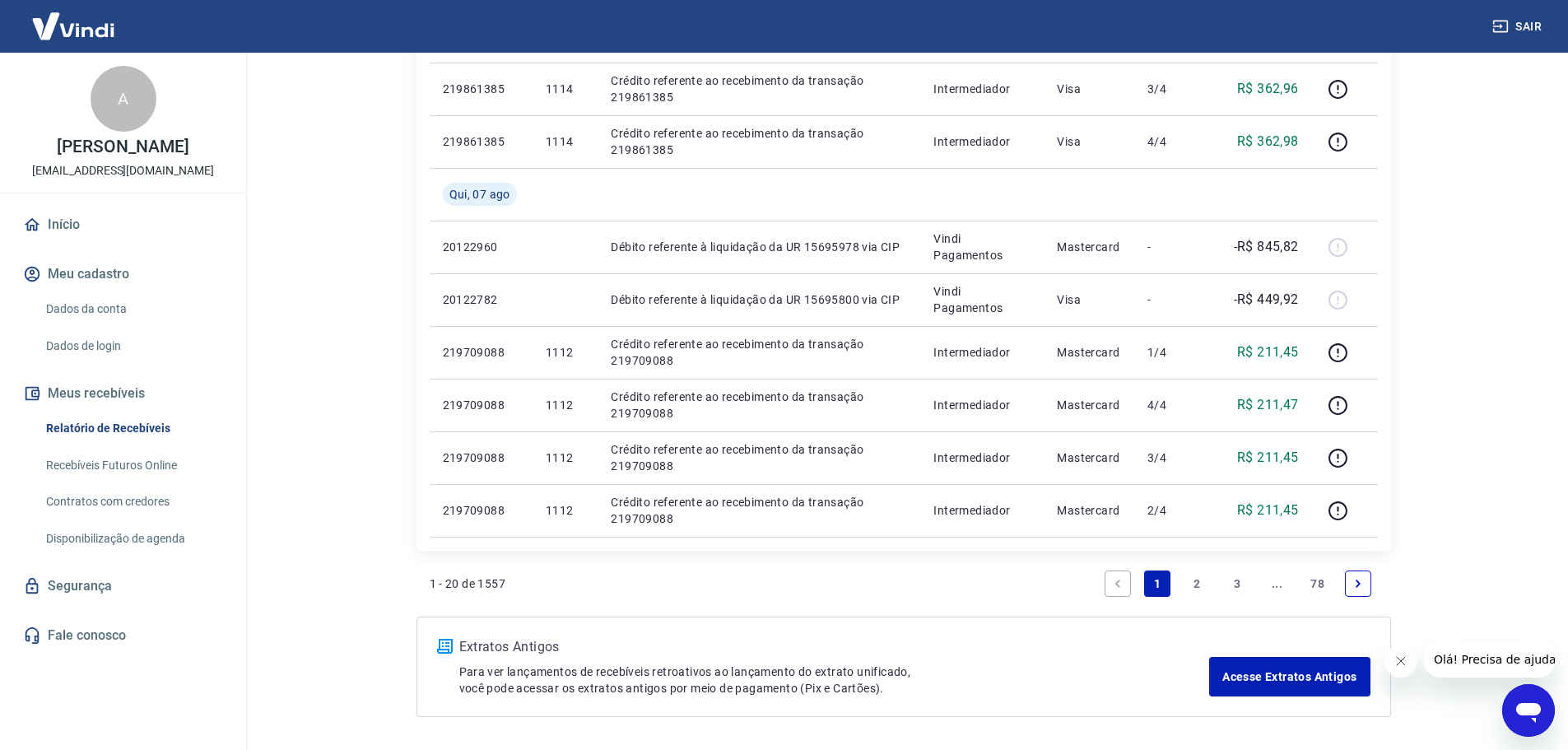
scroll to position [1070, 0]
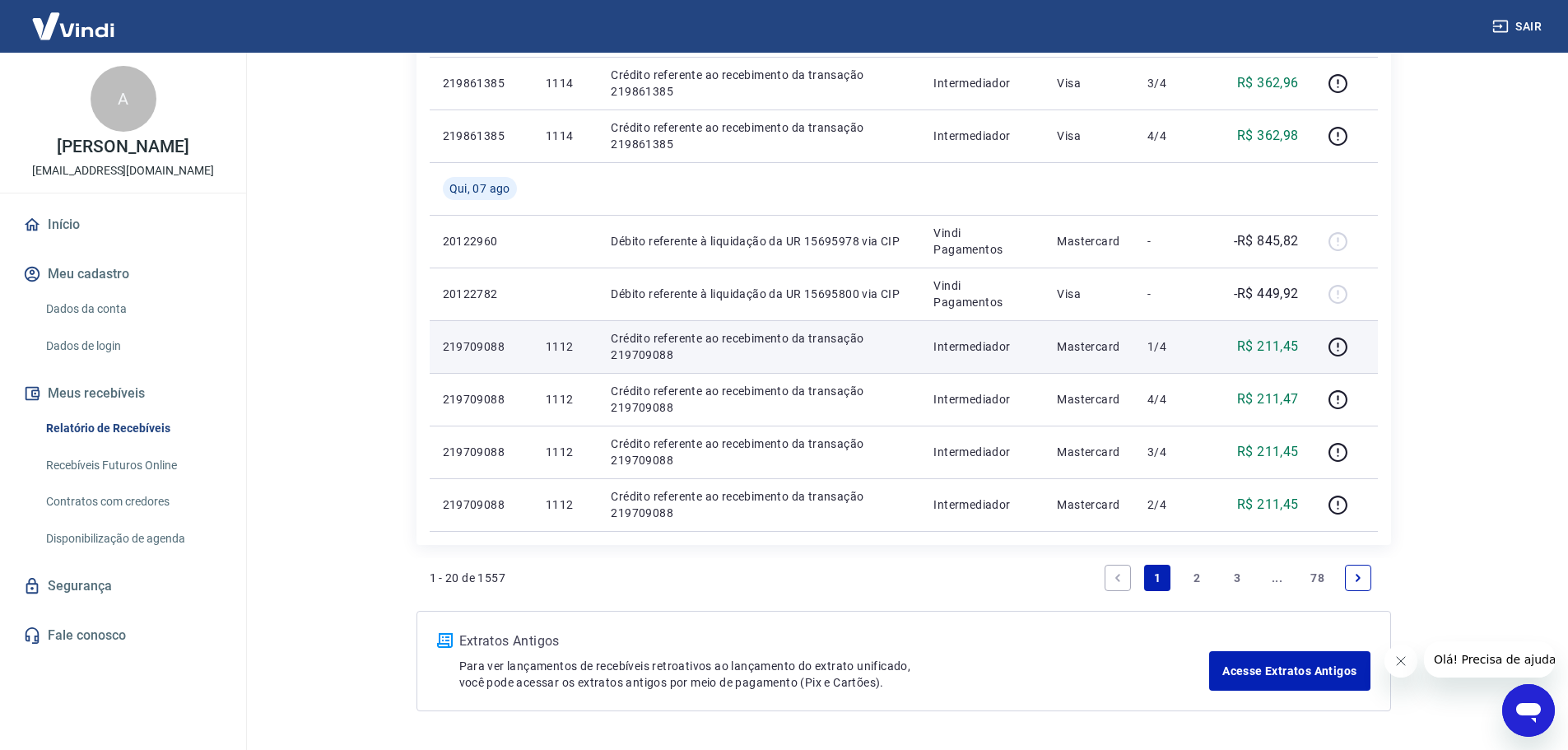
click at [562, 343] on p "1112" at bounding box center [565, 346] width 39 height 17
copy p "1112"
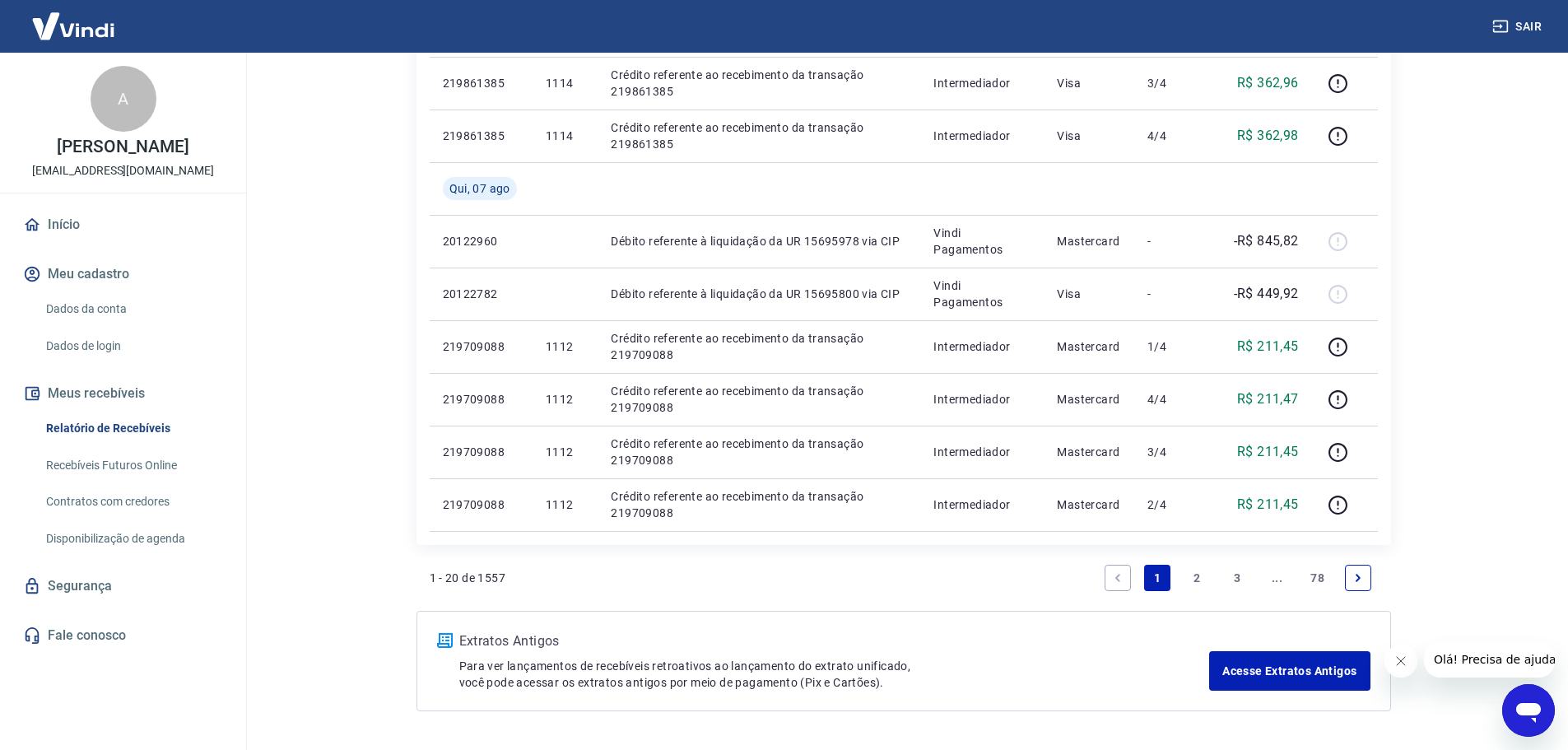
click at [1197, 574] on link "2" at bounding box center [1197, 578] width 26 height 26
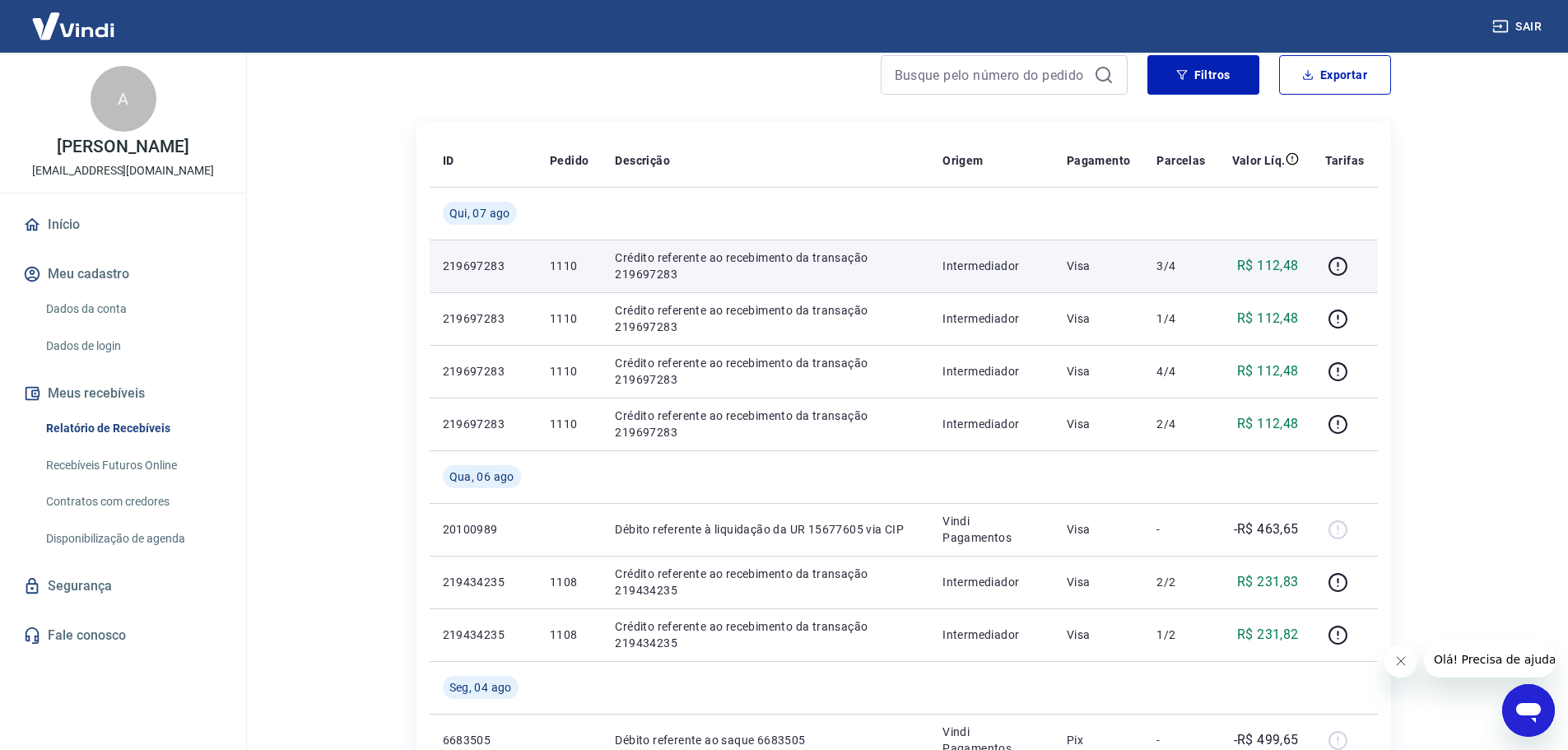
scroll to position [165, 0]
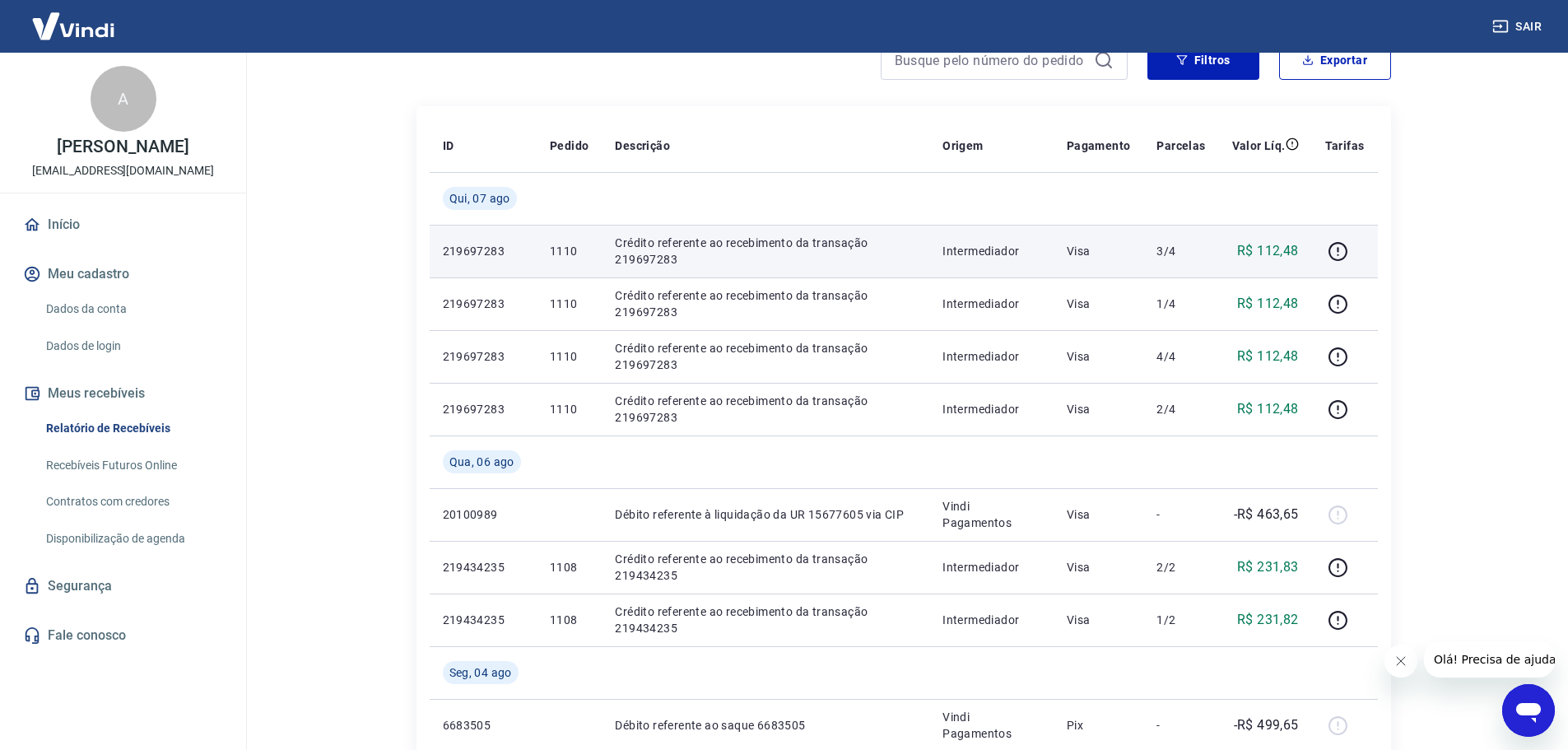
click at [560, 251] on p "1110" at bounding box center [569, 251] width 39 height 17
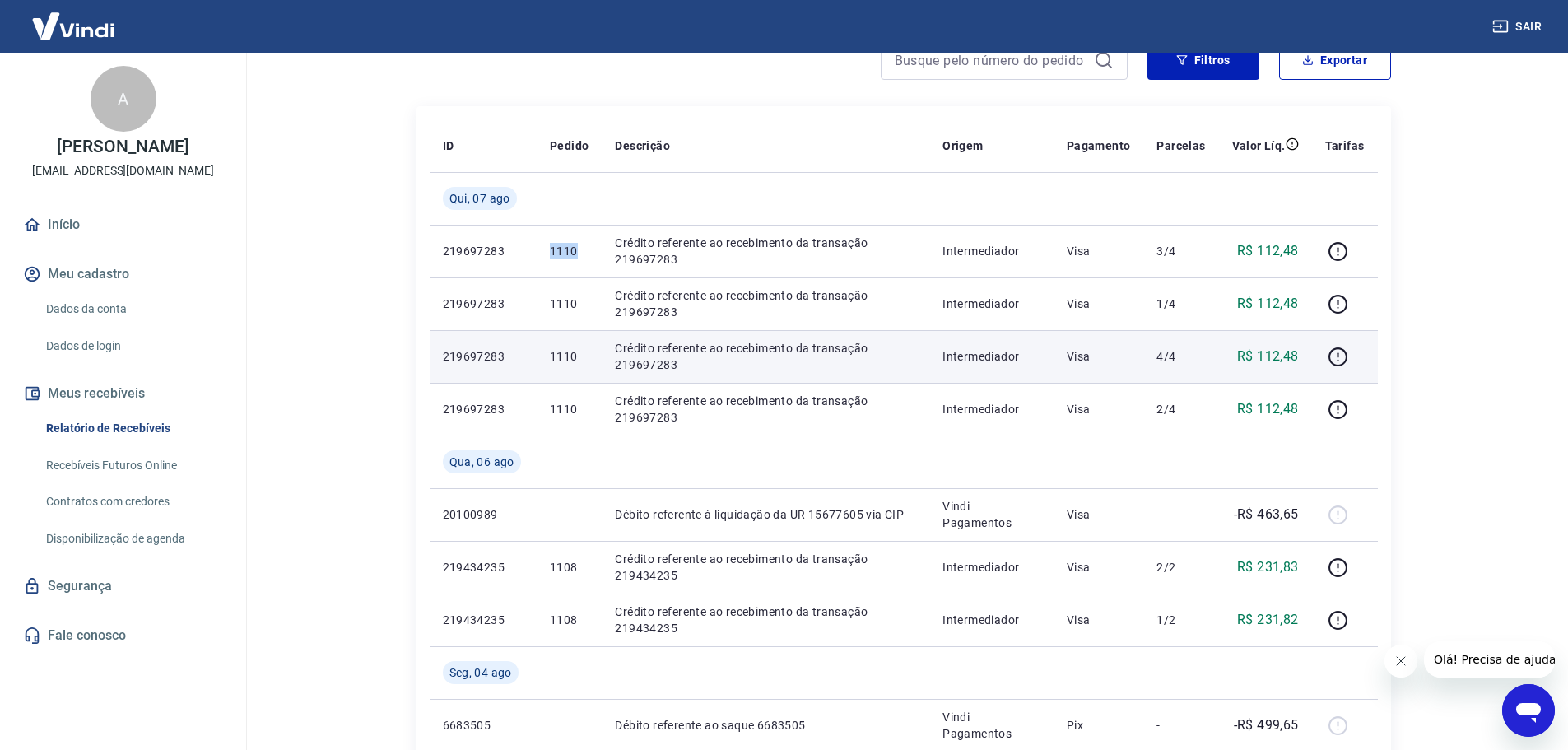
copy p "1110"
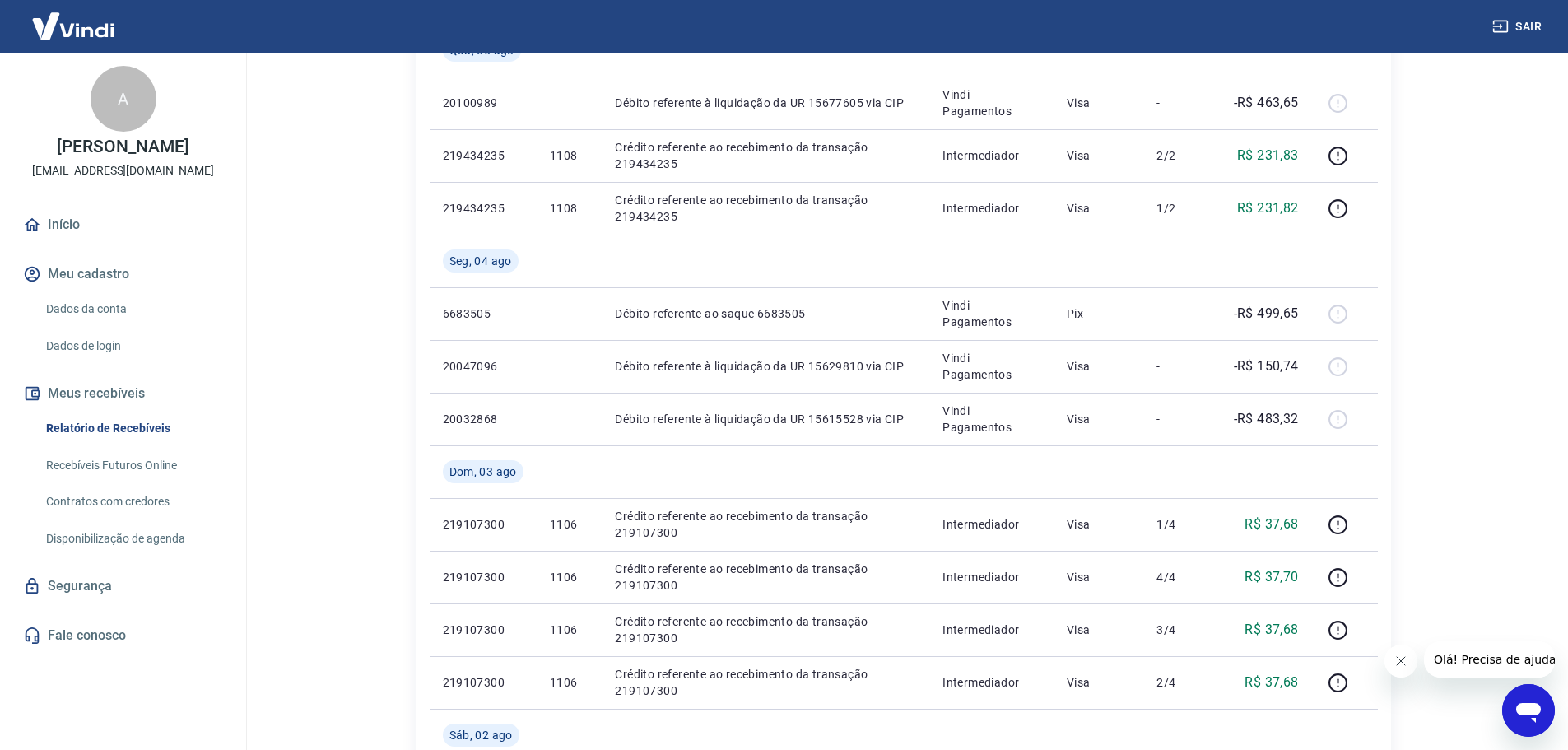
scroll to position [1280, 0]
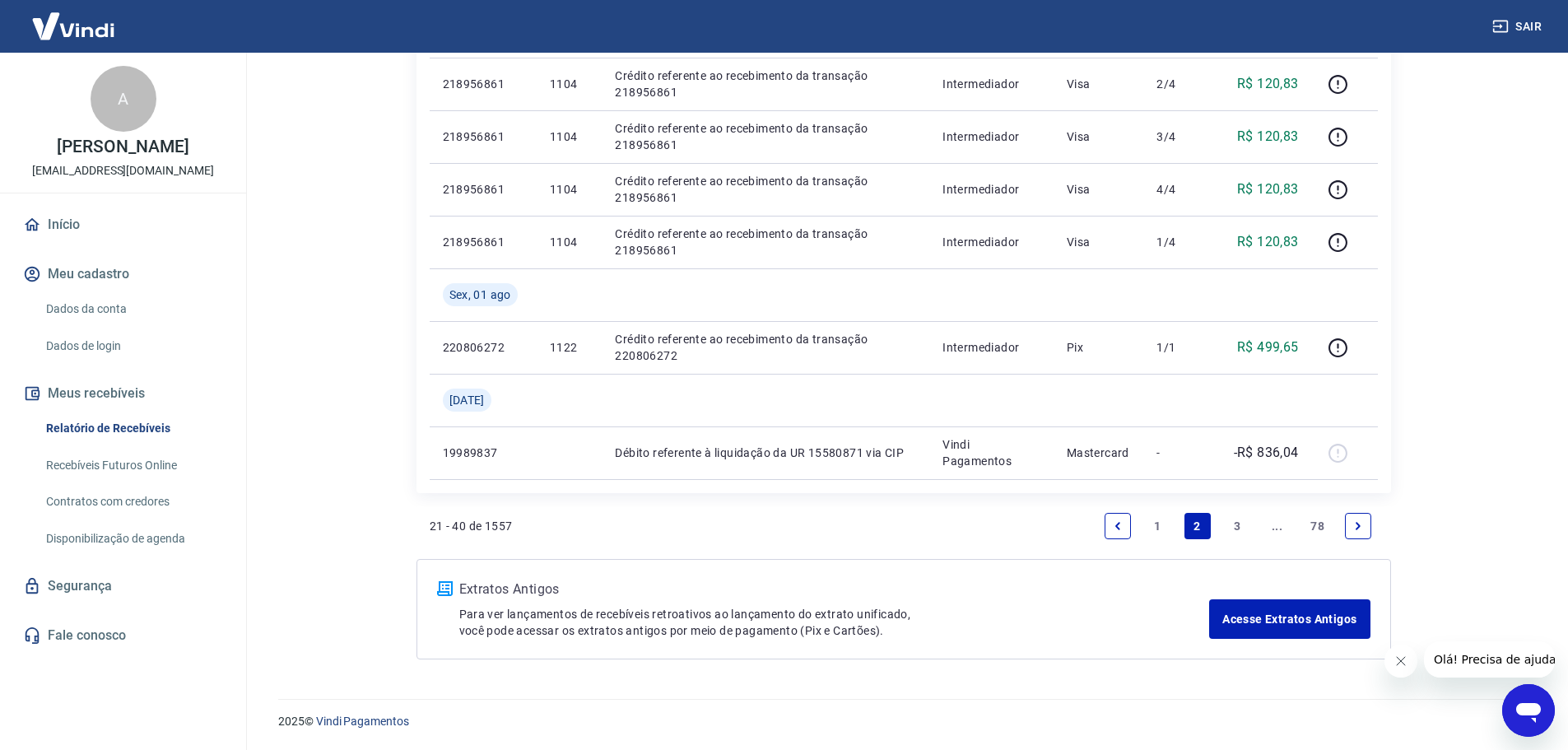
click at [1161, 529] on link "1" at bounding box center [1157, 526] width 26 height 26
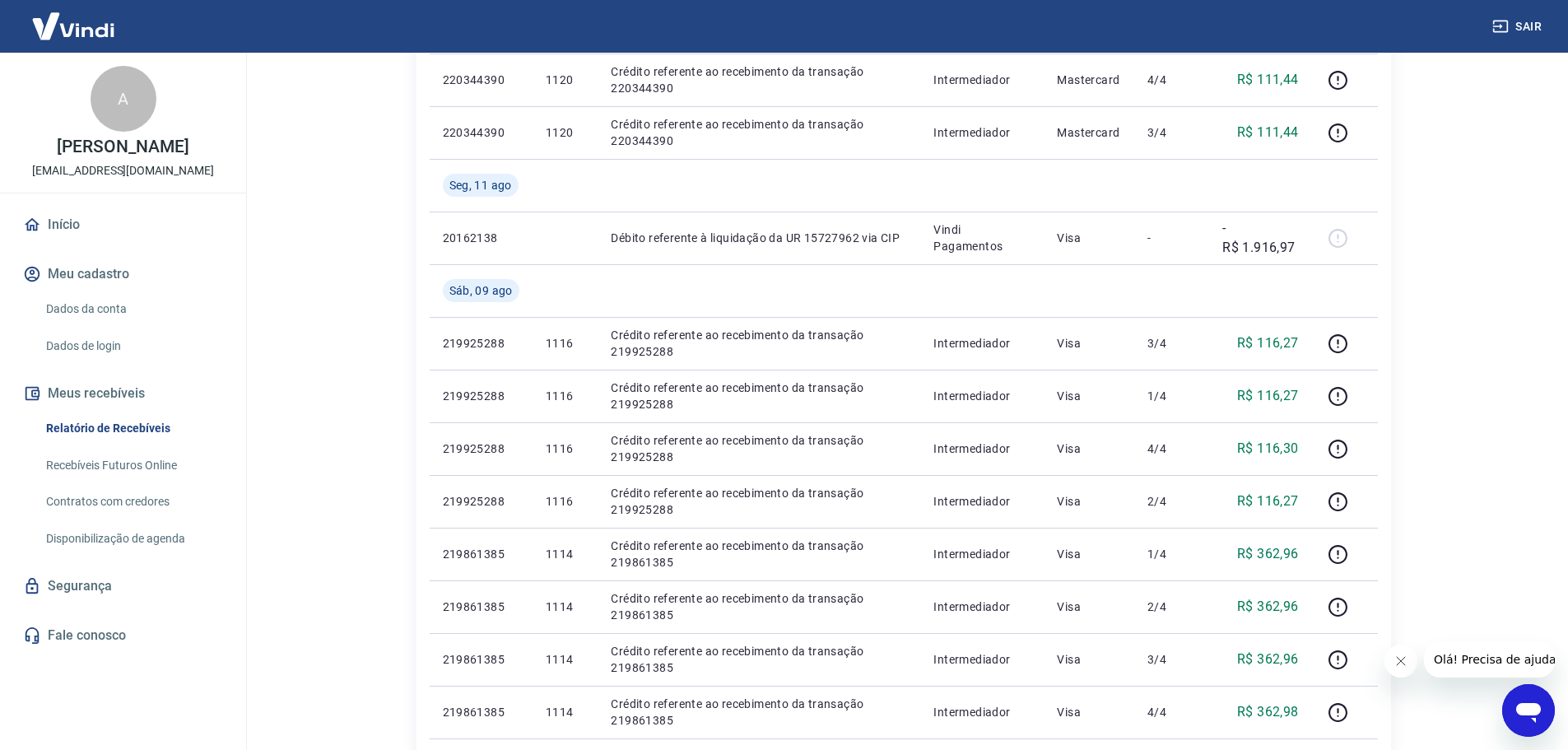
scroll to position [577, 0]
